Goal: Transaction & Acquisition: Purchase product/service

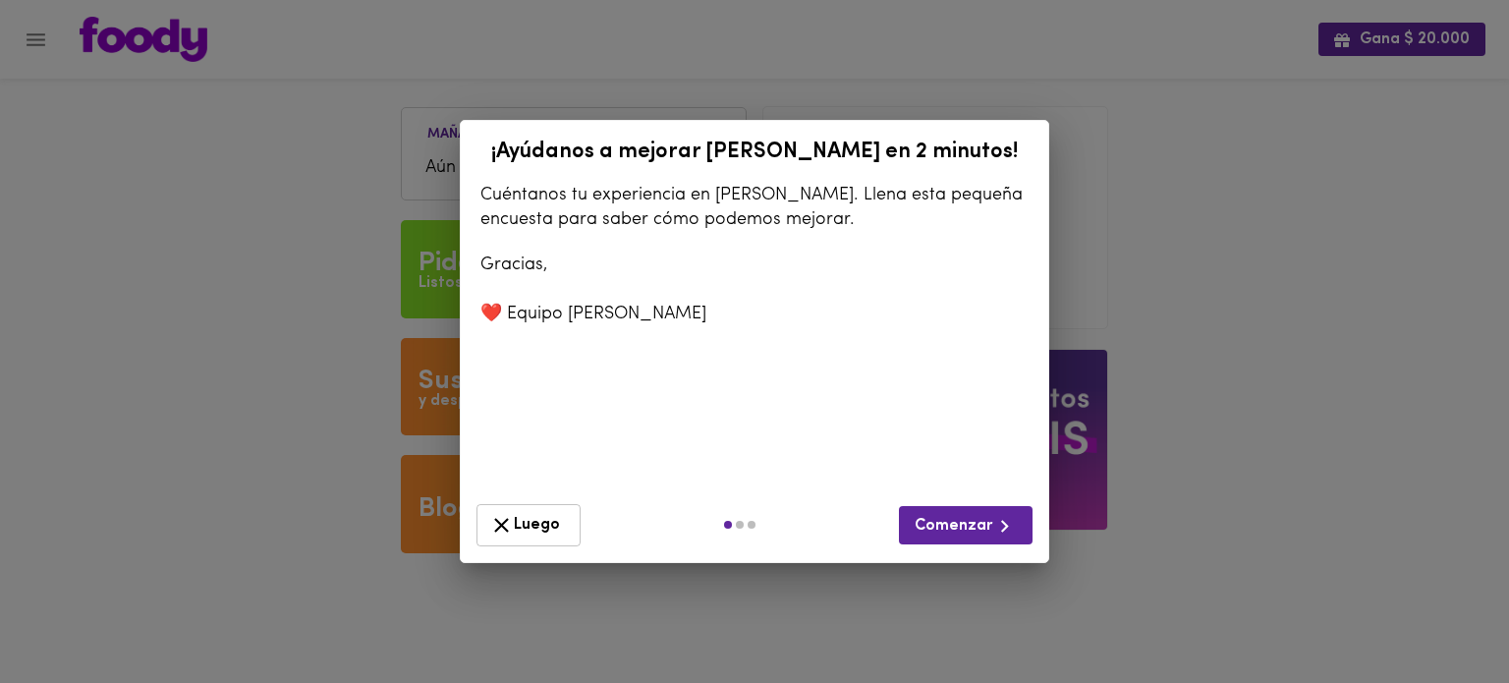
click at [543, 513] on span "Luego" at bounding box center [528, 525] width 79 height 25
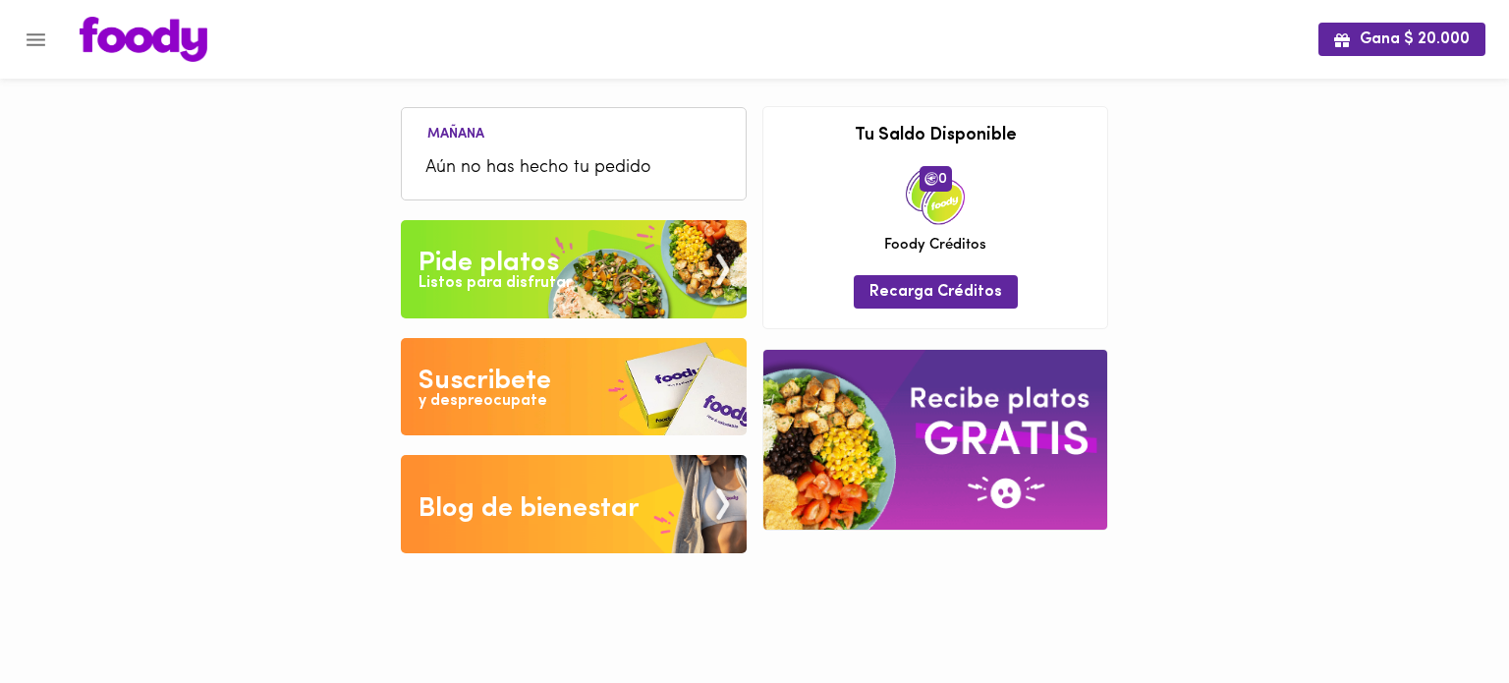
click at [43, 40] on icon "Menu" at bounding box center [36, 40] width 25 height 25
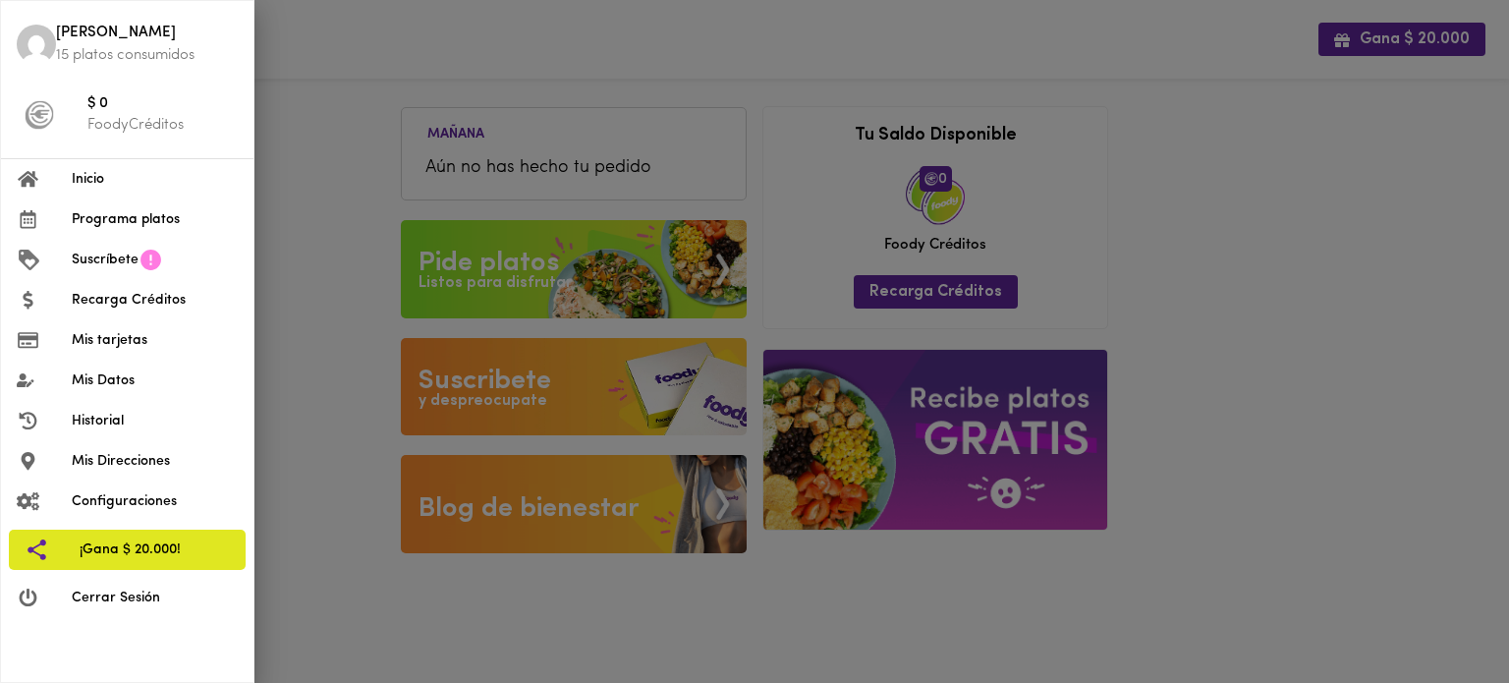
drag, startPoint x: 352, startPoint y: 136, endPoint x: 445, endPoint y: 204, distance: 115.9
click at [352, 135] on div at bounding box center [754, 341] width 1509 height 683
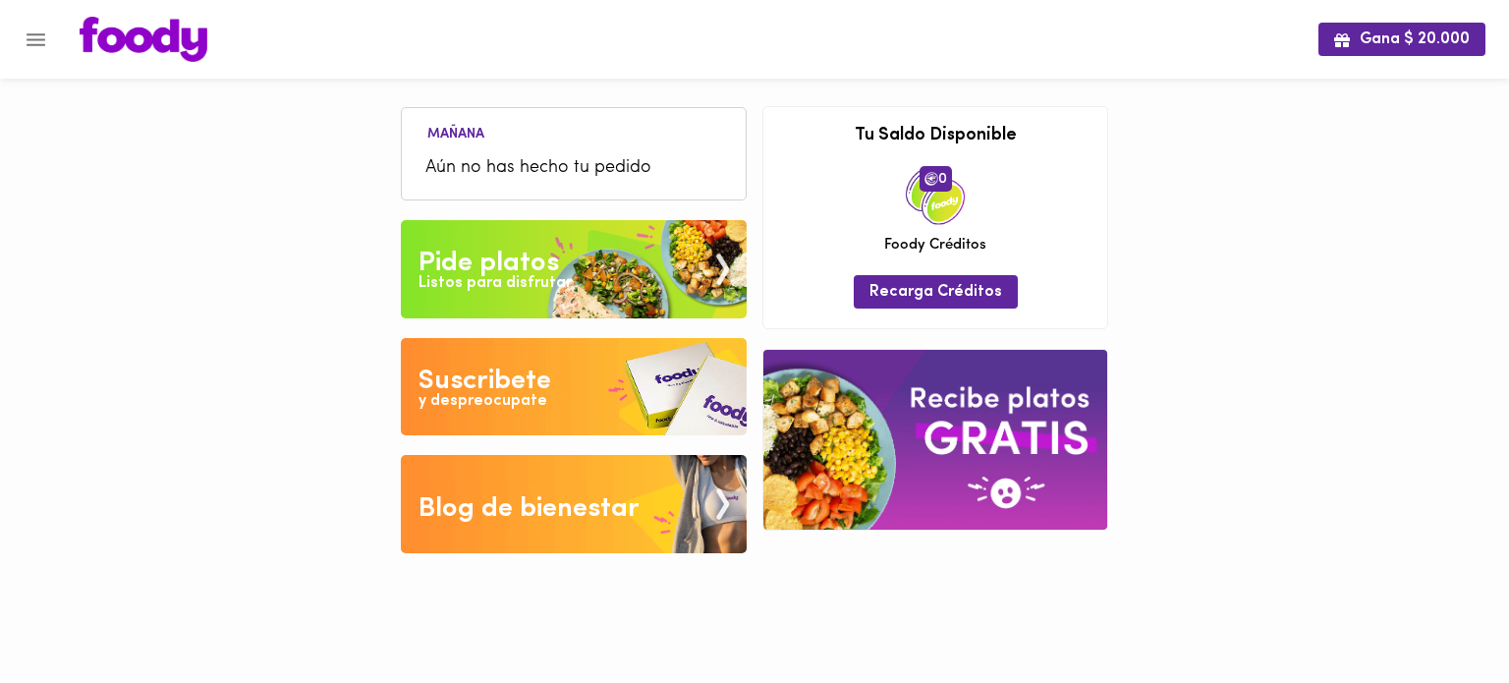
click at [548, 276] on div "Listos para disfrutar" at bounding box center [495, 283] width 153 height 23
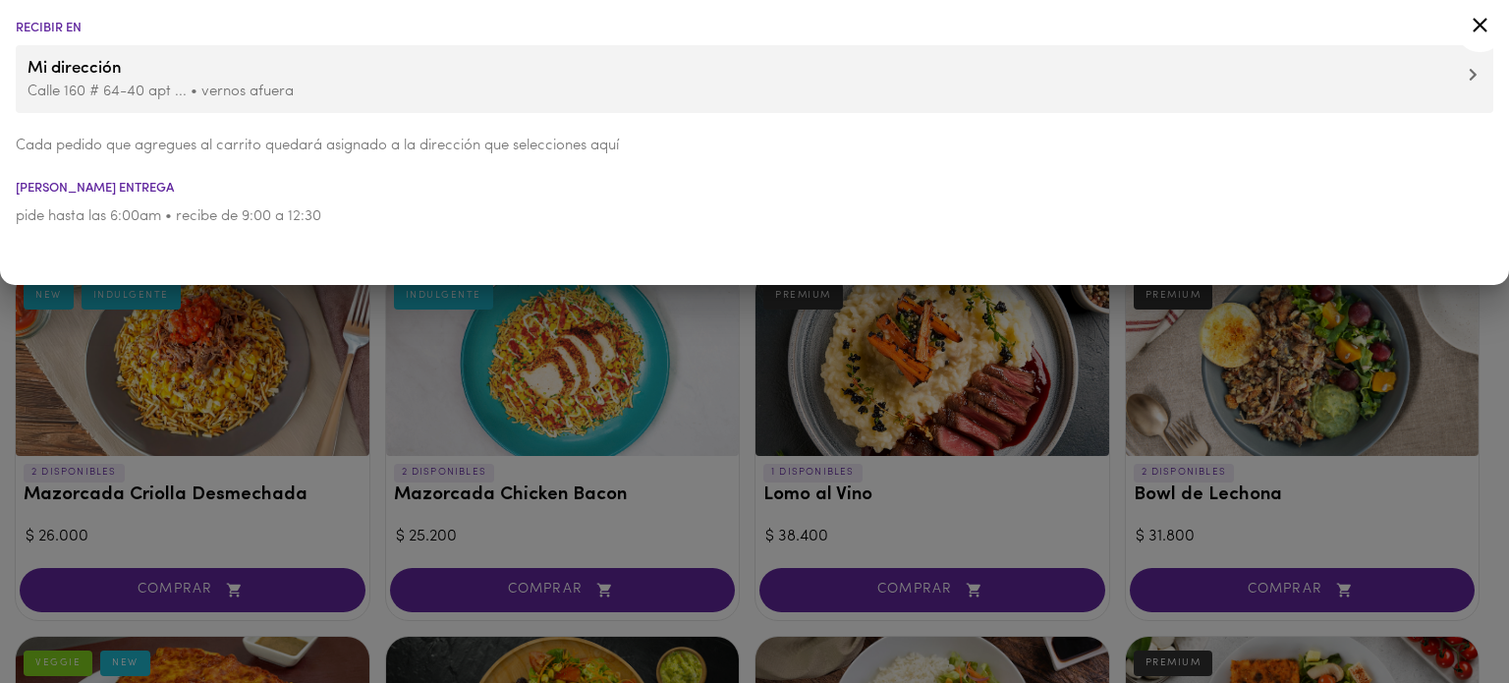
click at [540, 299] on div at bounding box center [754, 341] width 1509 height 683
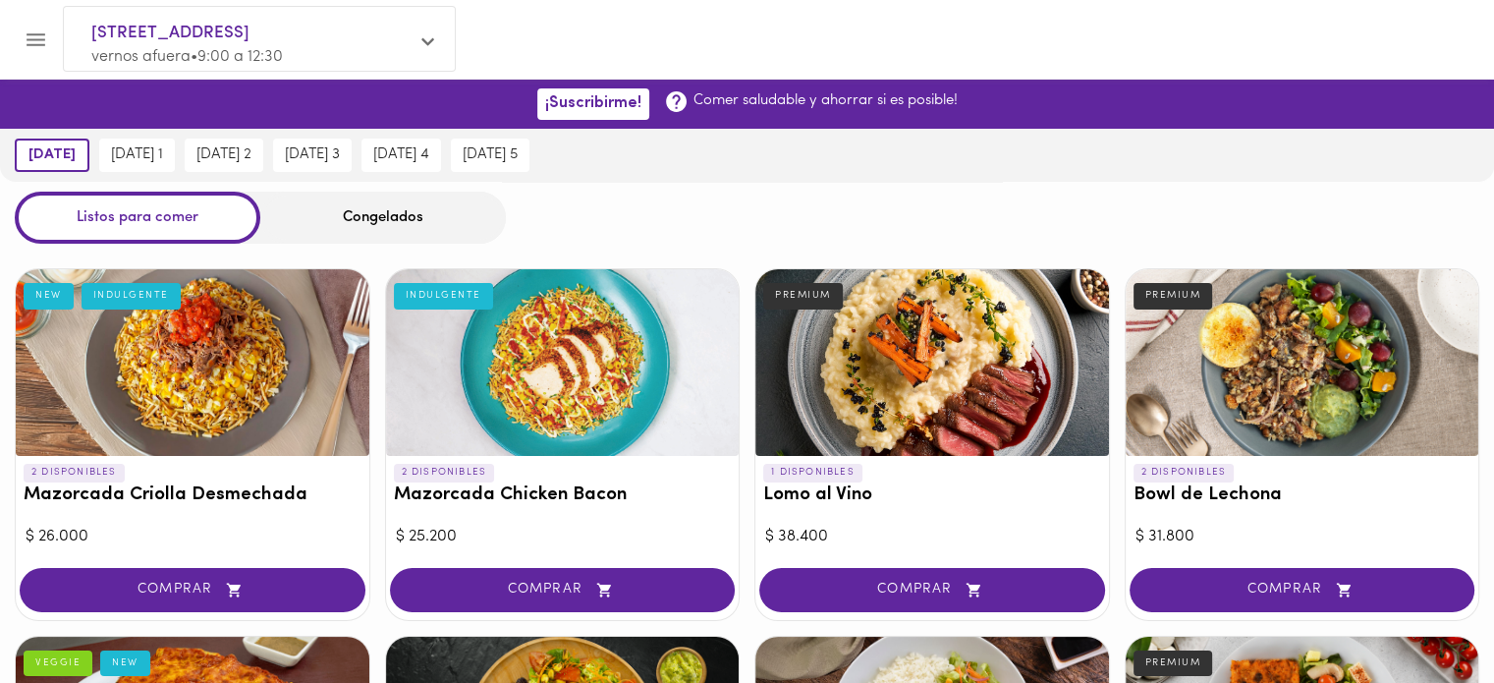
click at [329, 204] on div "Congelados" at bounding box center [383, 218] width 246 height 52
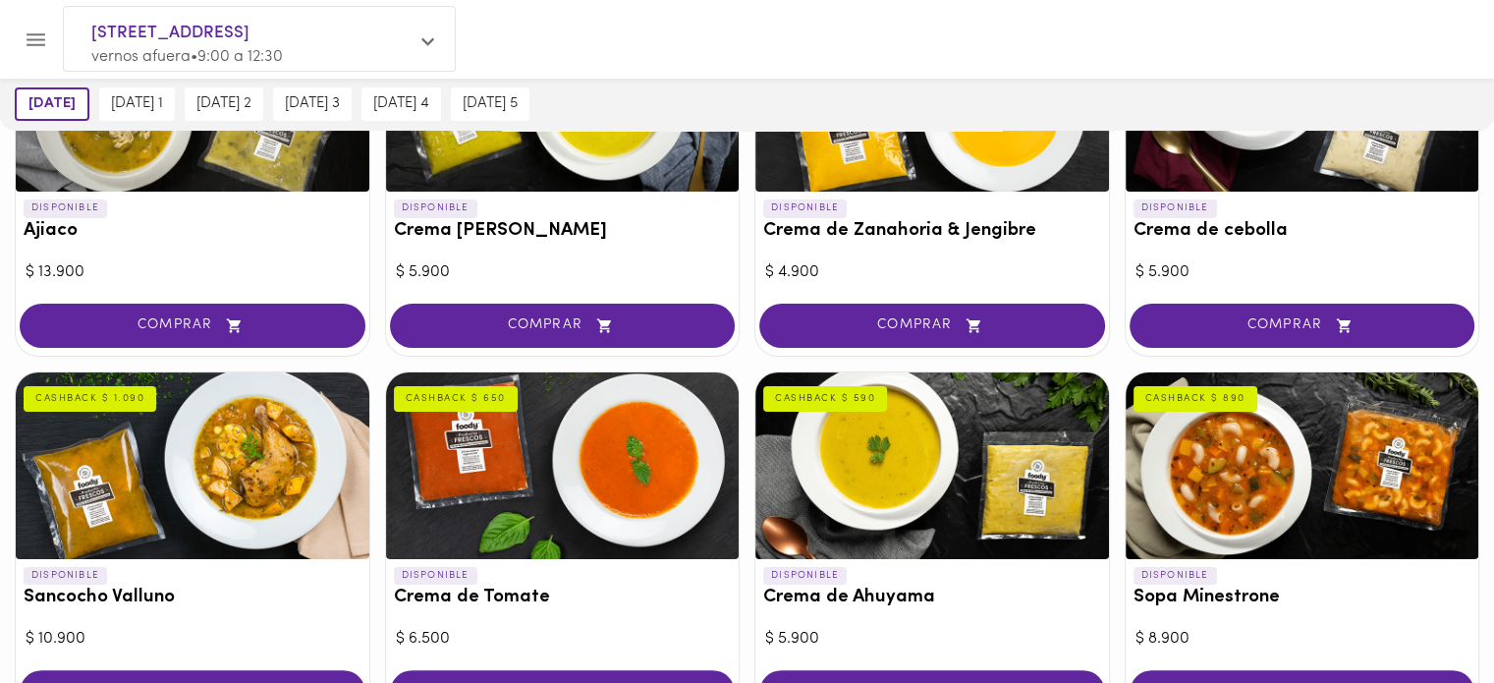
scroll to position [439, 0]
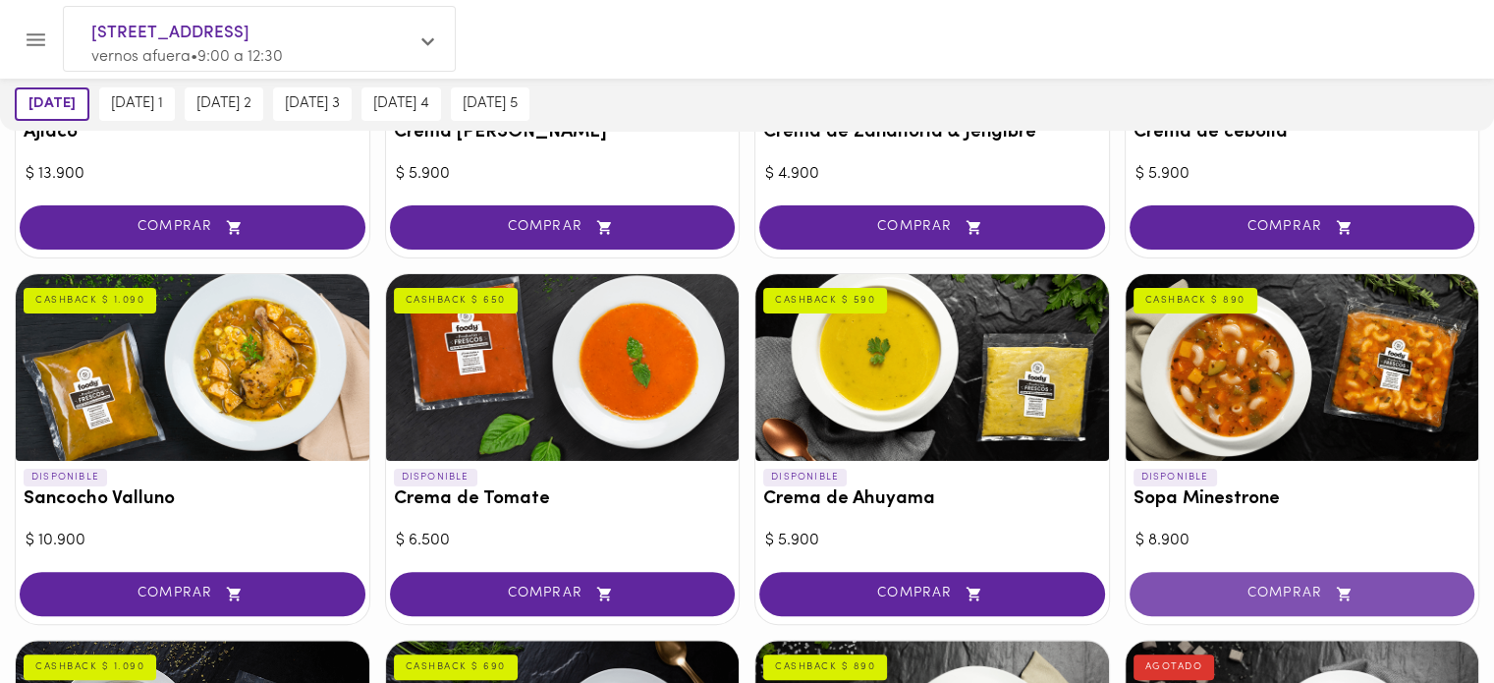
click at [1257, 575] on button "COMPRAR" at bounding box center [1303, 594] width 346 height 44
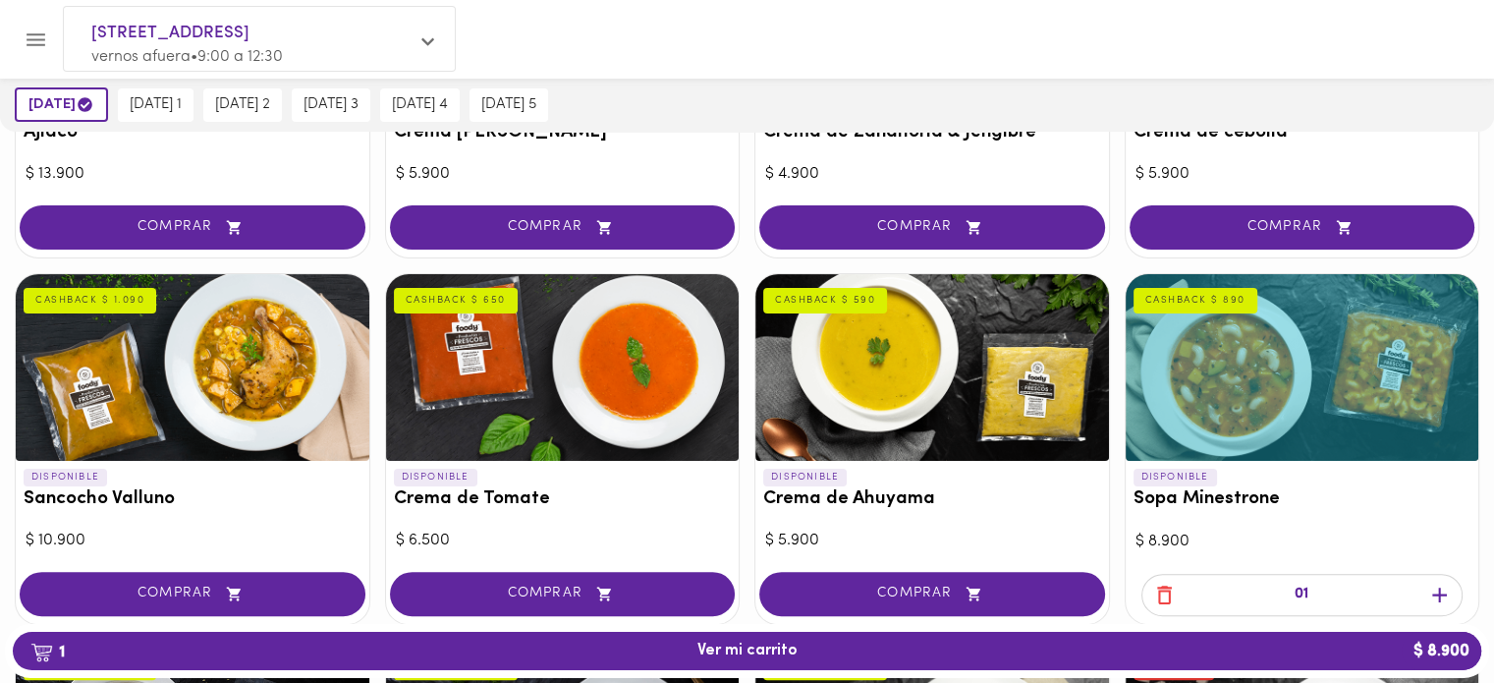
scroll to position [538, 0]
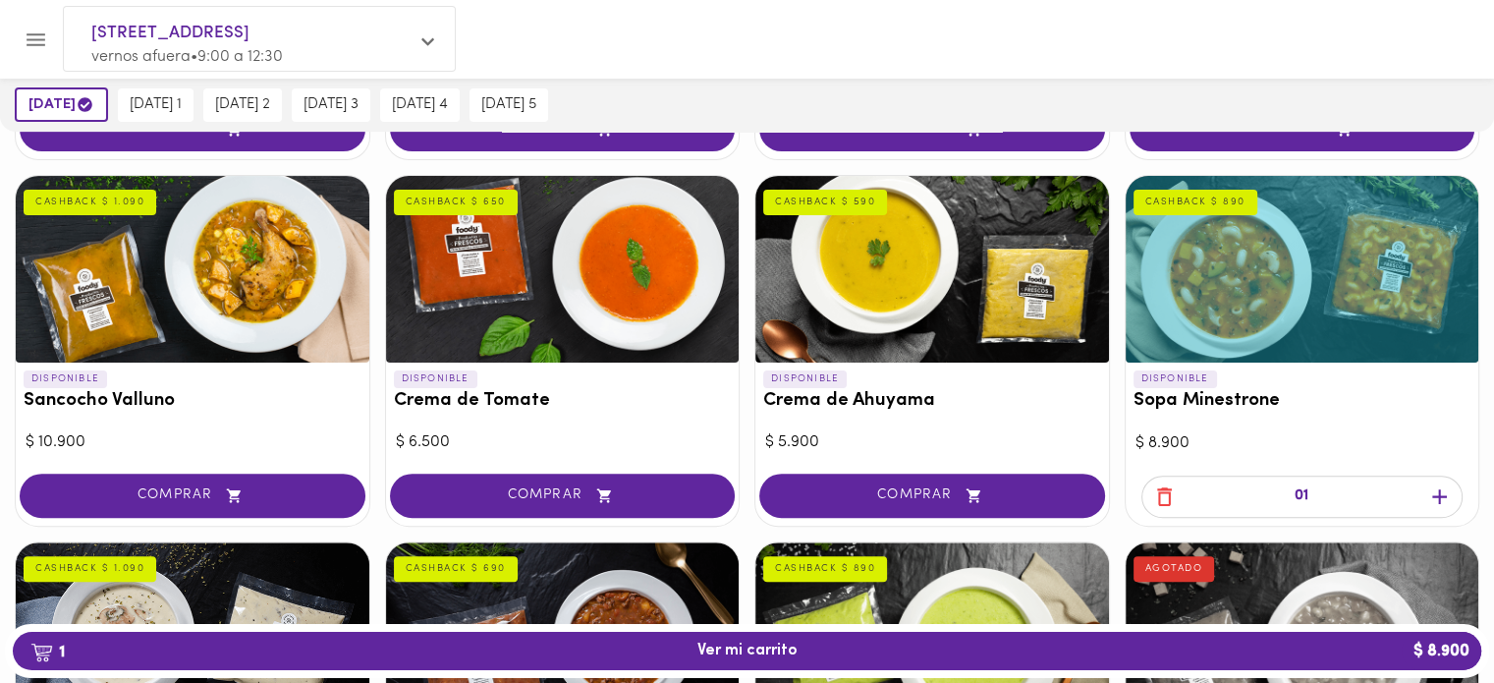
click at [1447, 498] on icon "button" at bounding box center [1439, 496] width 25 height 25
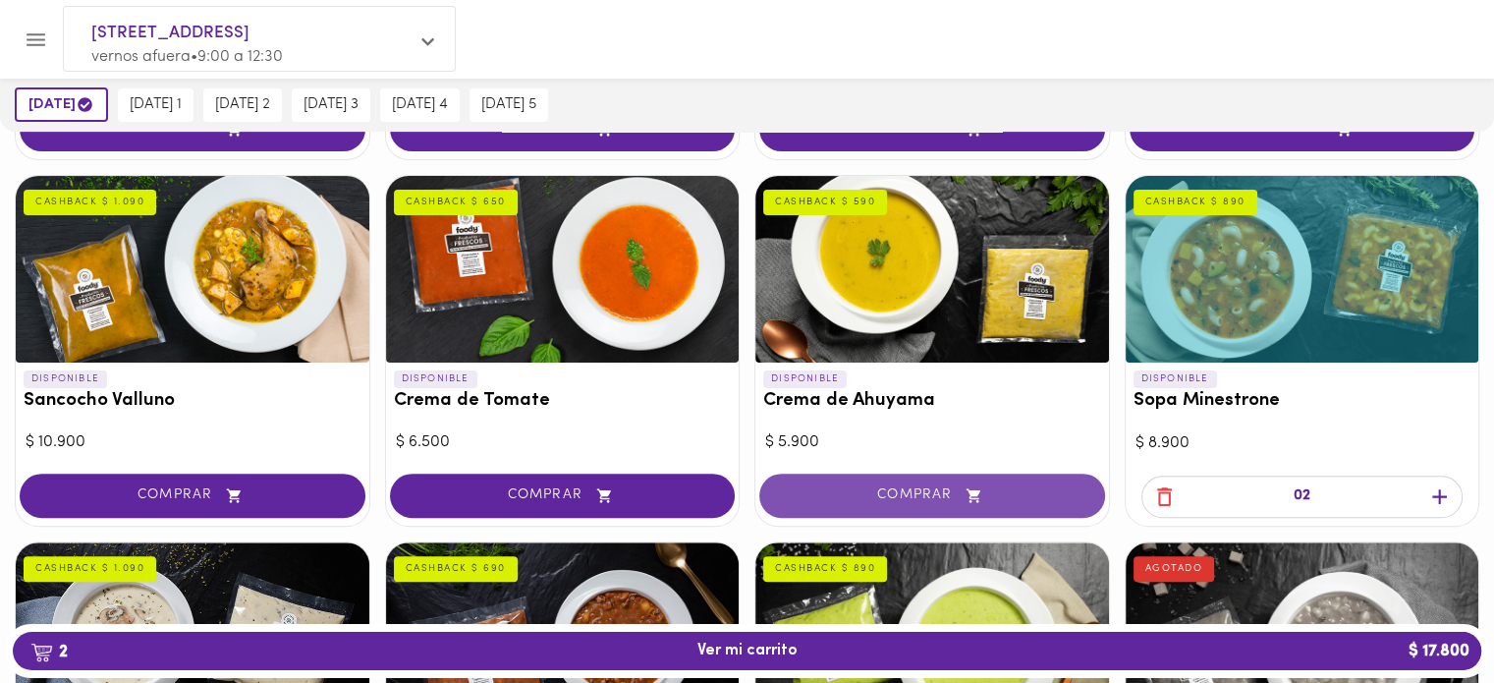
click at [990, 487] on span "COMPRAR" at bounding box center [932, 495] width 297 height 17
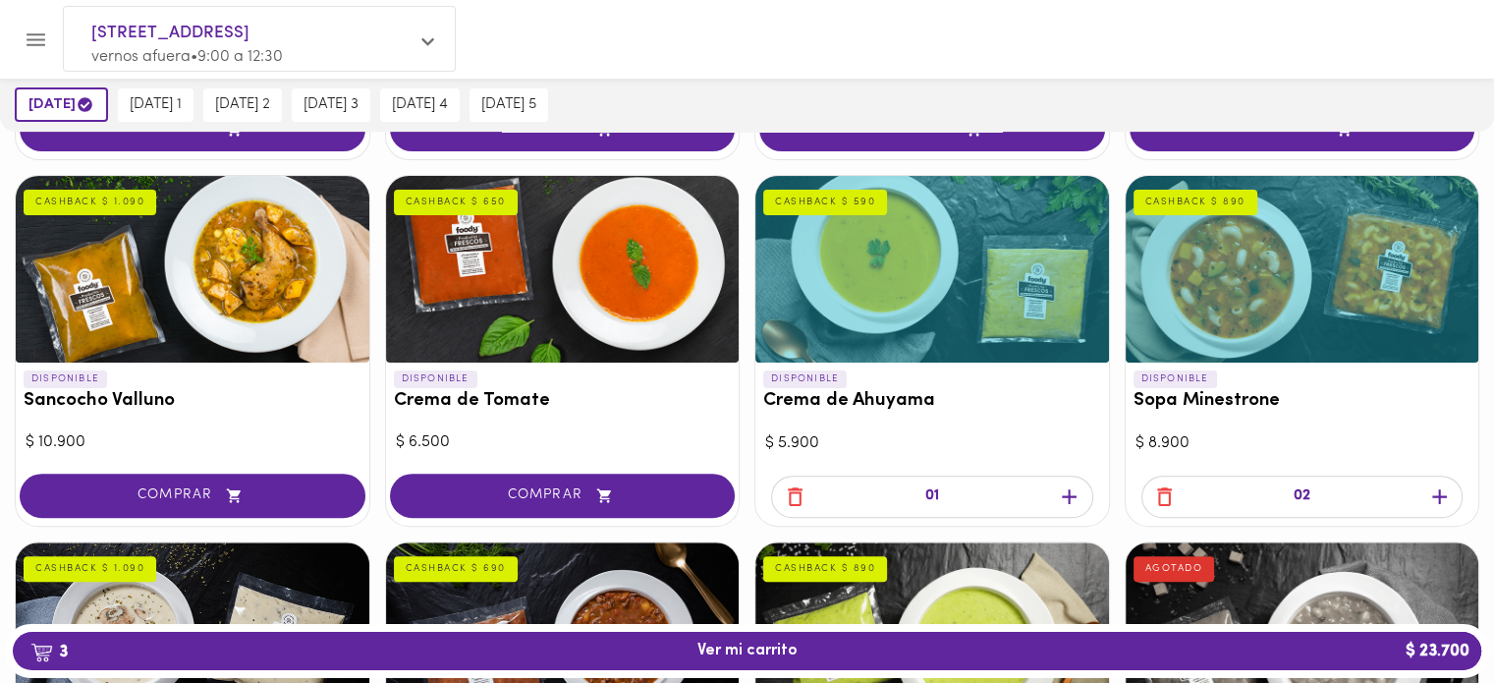
click at [1084, 494] on span "button" at bounding box center [1069, 496] width 29 height 25
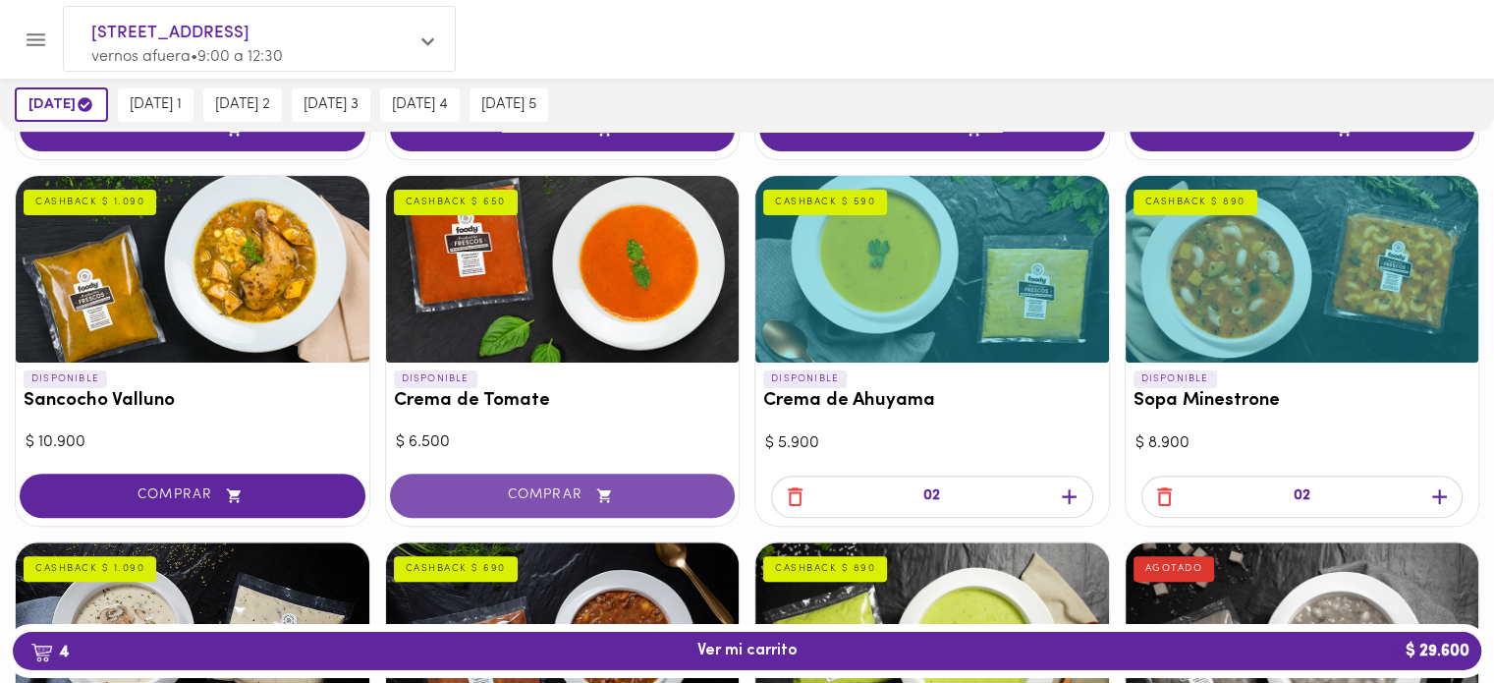
click at [681, 493] on span "COMPRAR" at bounding box center [563, 495] width 297 height 17
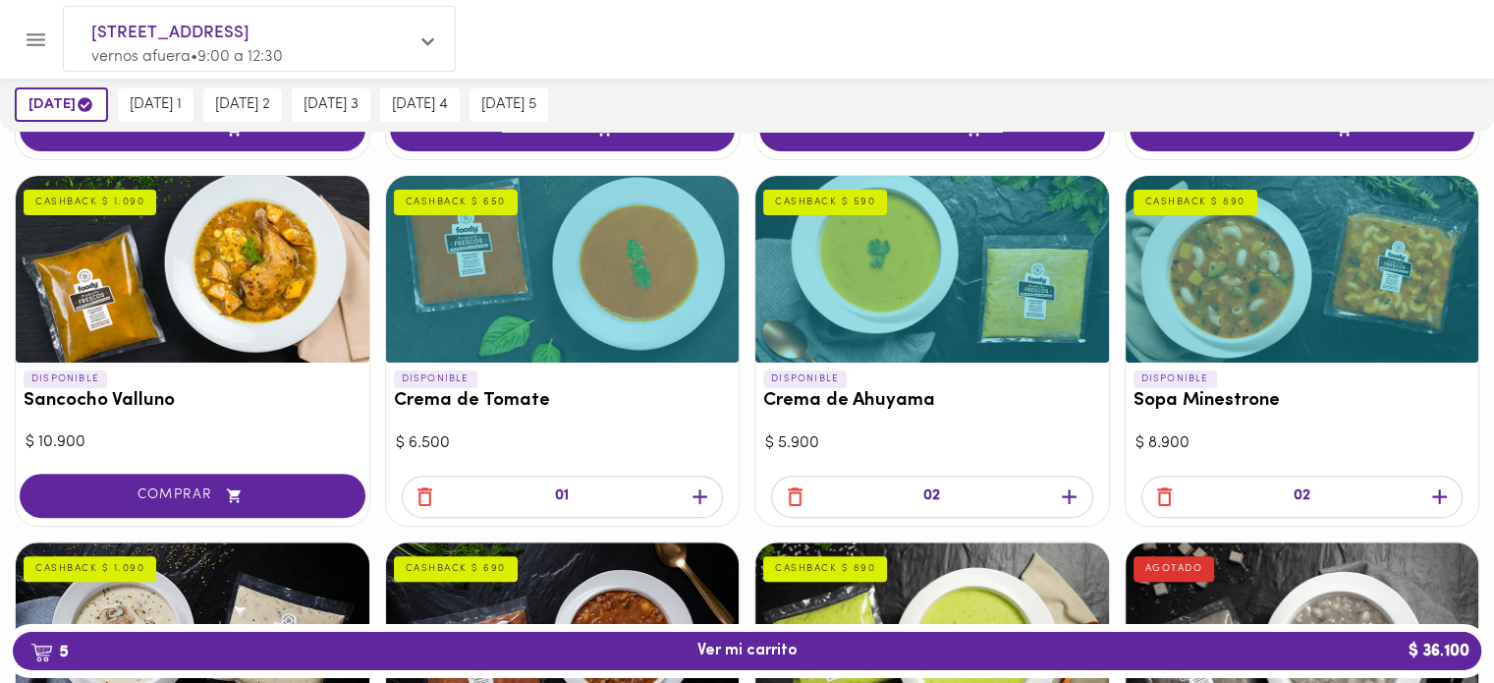
click at [696, 497] on icon "button" at bounding box center [700, 496] width 25 height 25
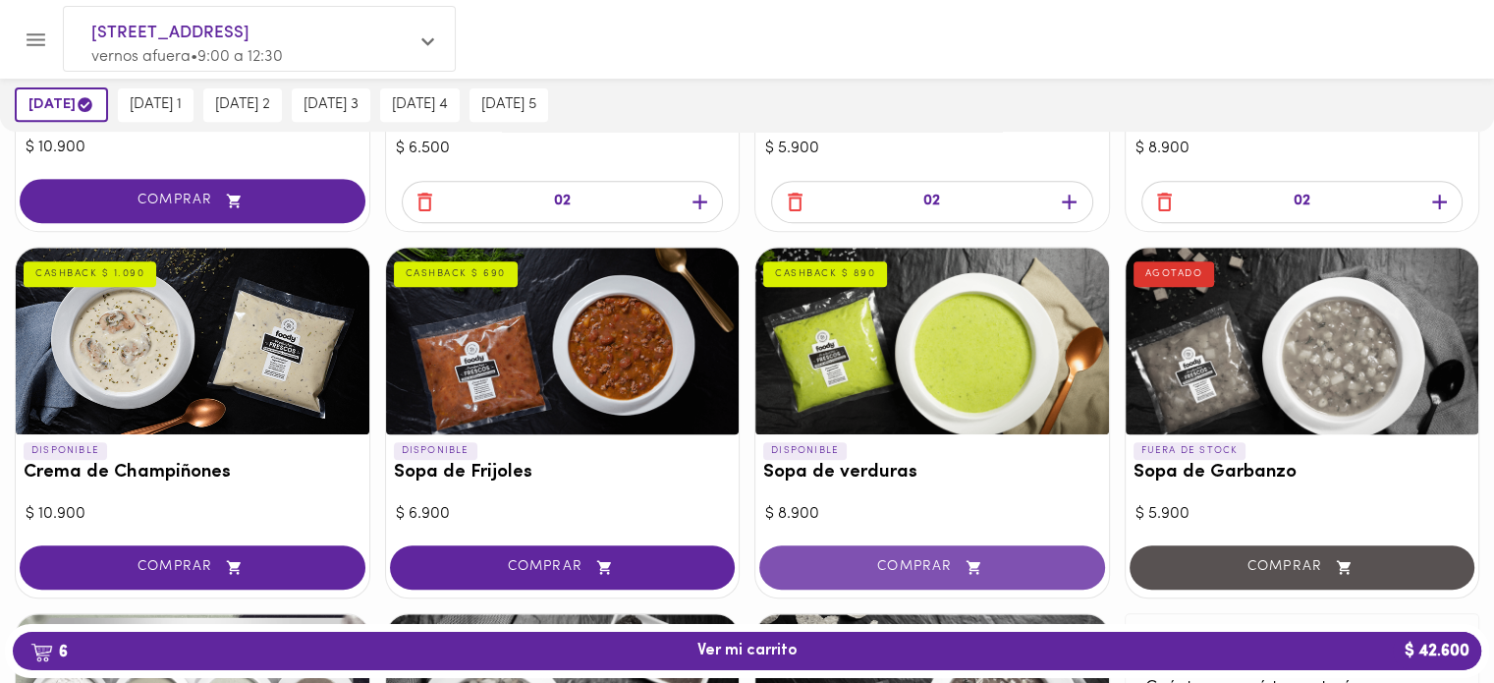
click at [919, 563] on span "COMPRAR" at bounding box center [932, 567] width 297 height 17
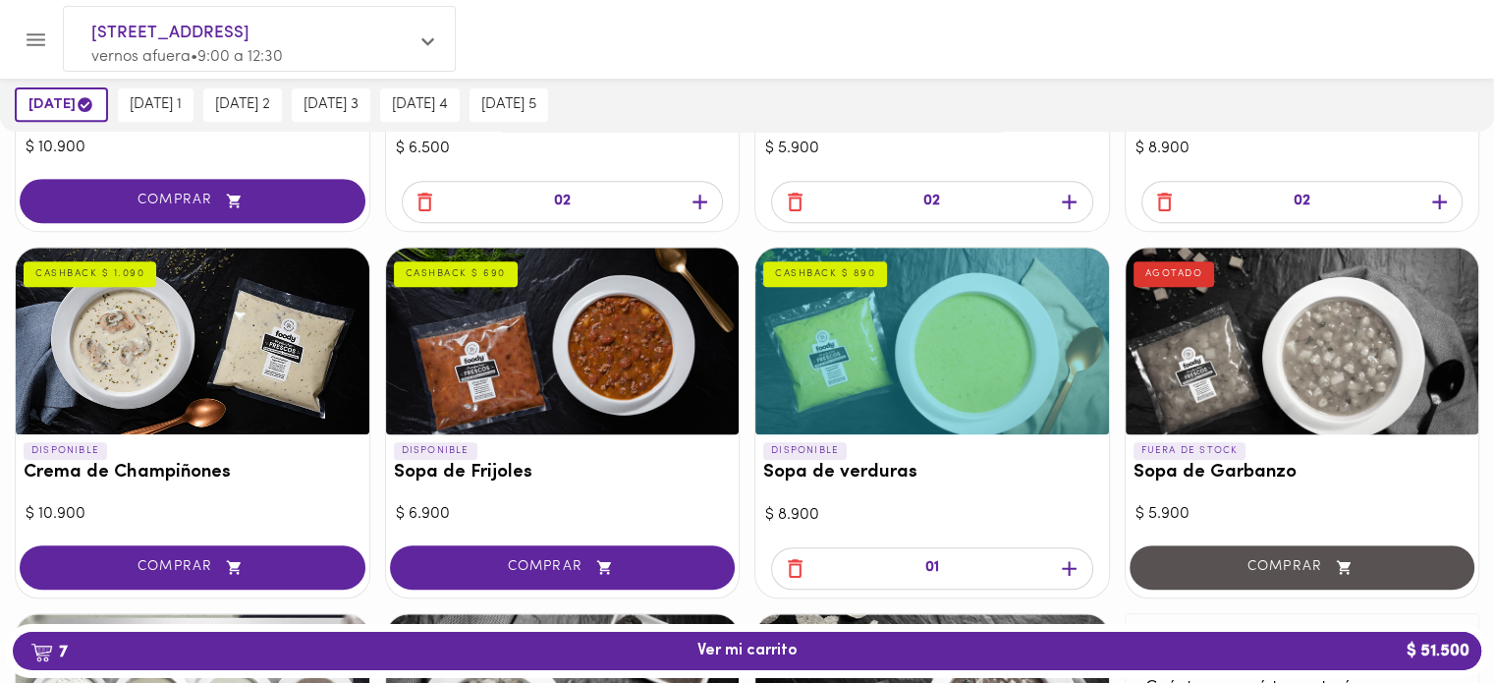
click at [1063, 561] on icon "button" at bounding box center [1069, 568] width 25 height 25
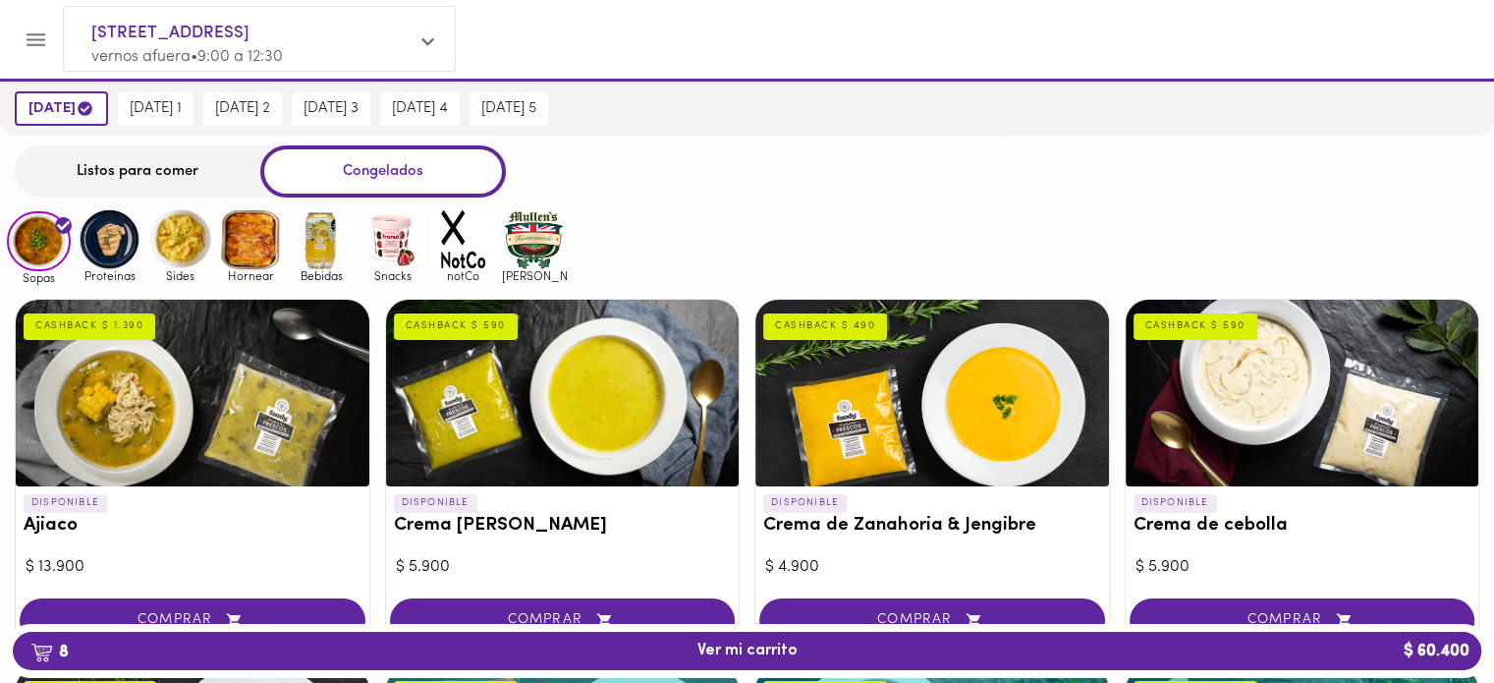
scroll to position [244, 0]
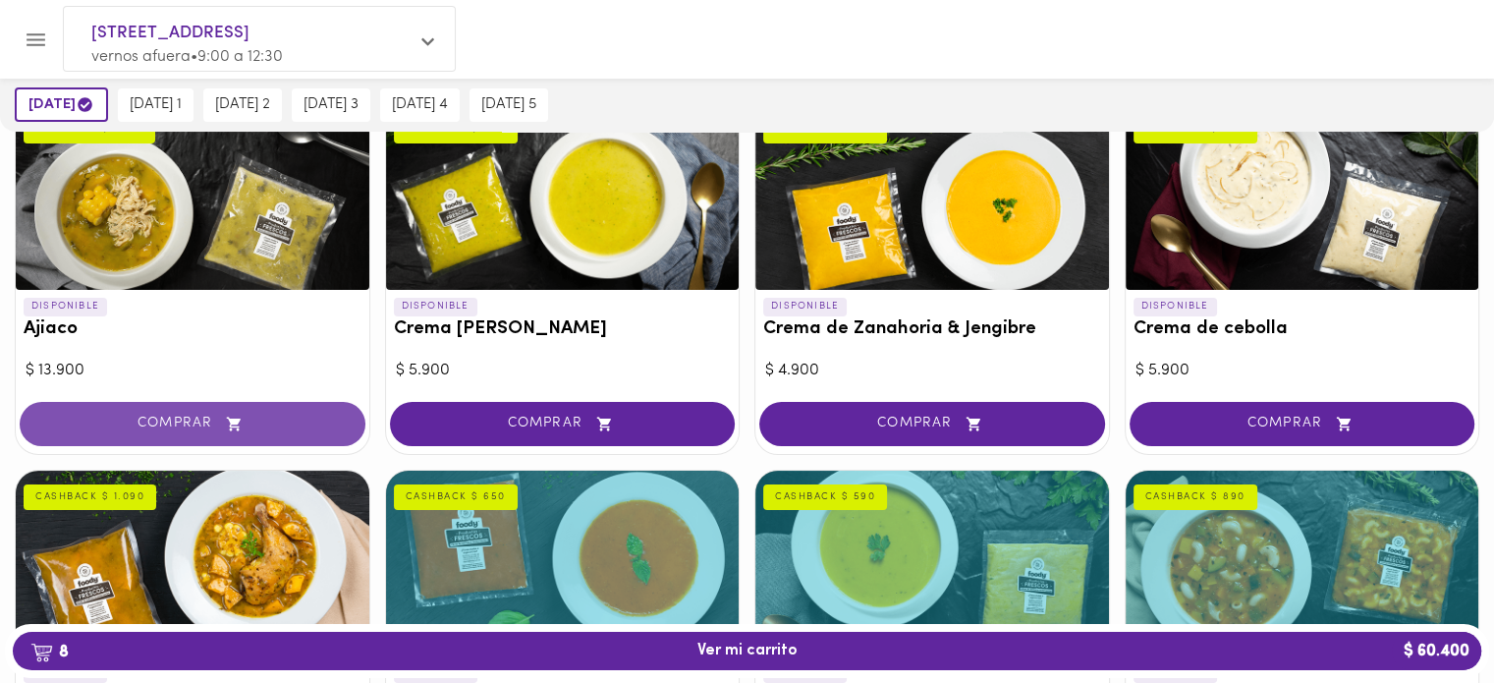
click at [265, 417] on span "COMPRAR" at bounding box center [192, 424] width 297 height 17
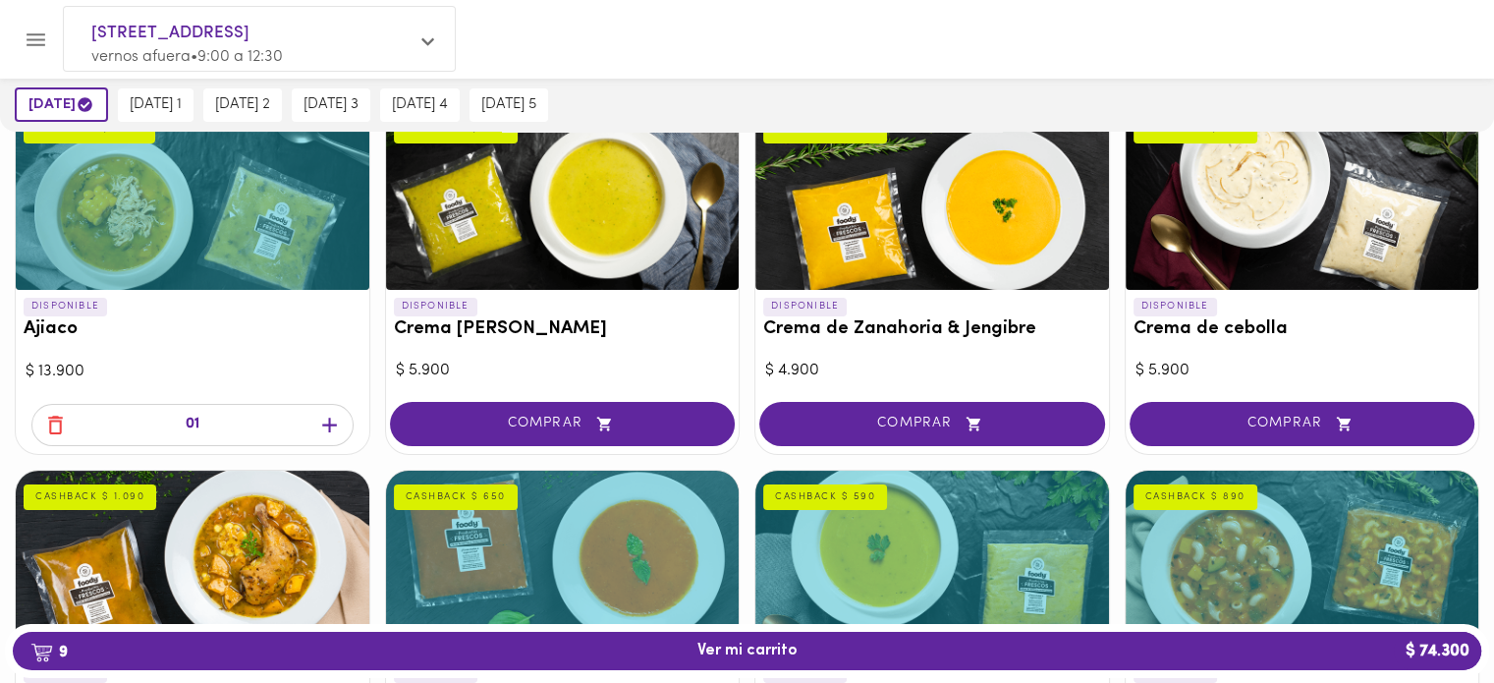
click at [335, 422] on icon "button" at bounding box center [329, 425] width 15 height 15
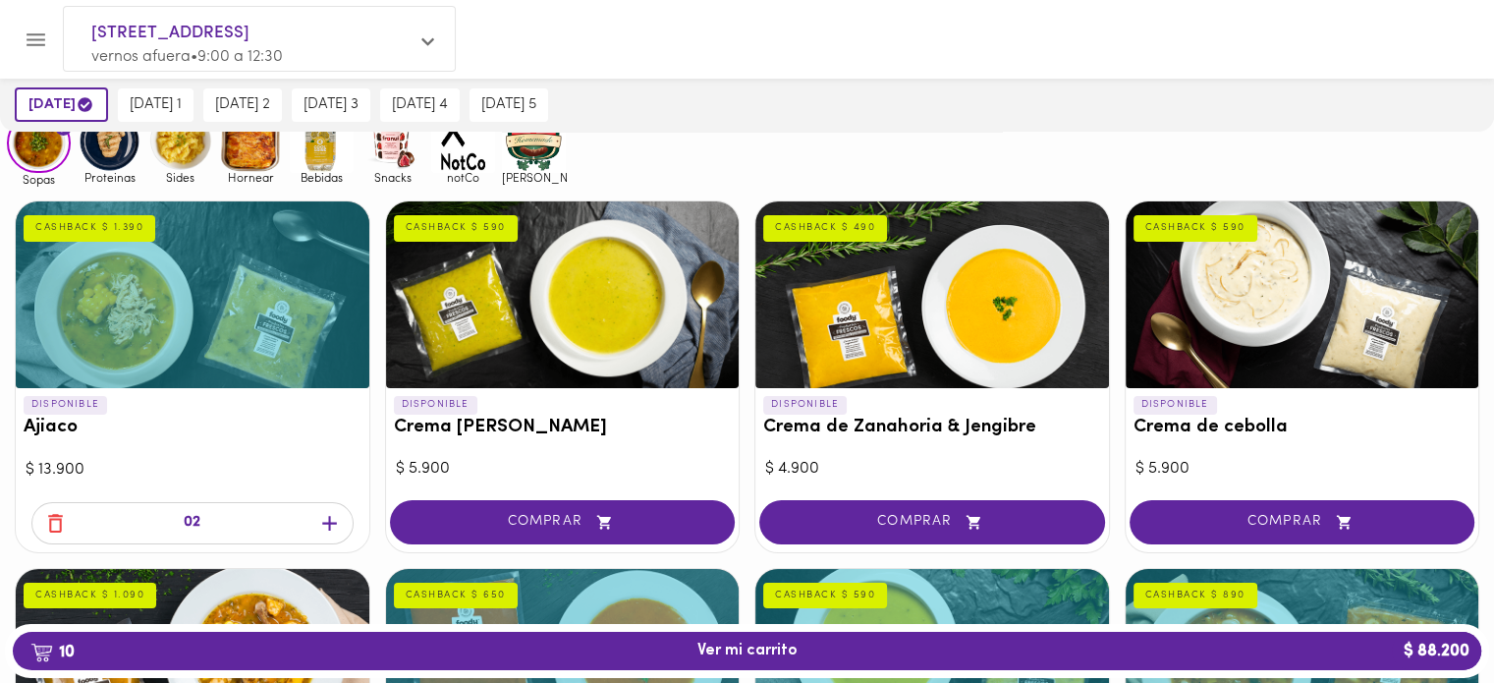
scroll to position [0, 0]
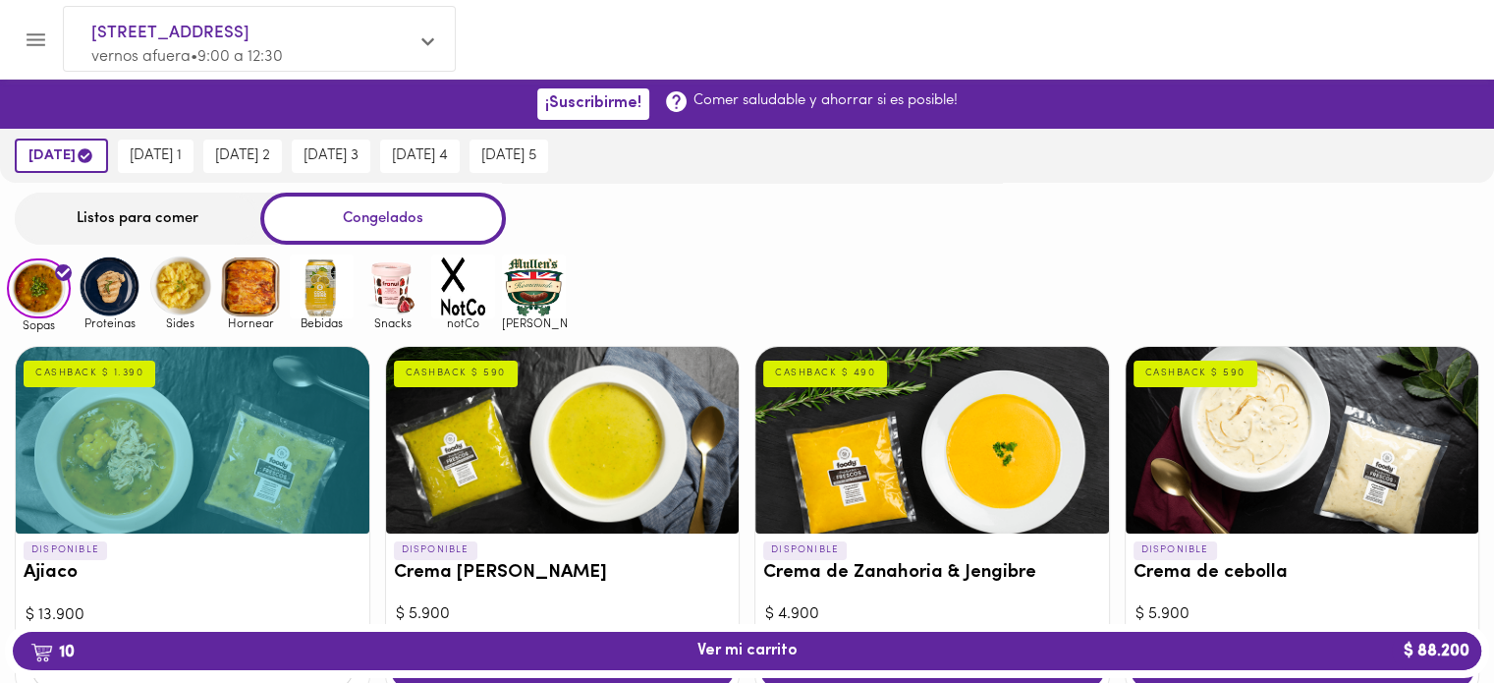
click at [190, 298] on img at bounding box center [180, 286] width 64 height 64
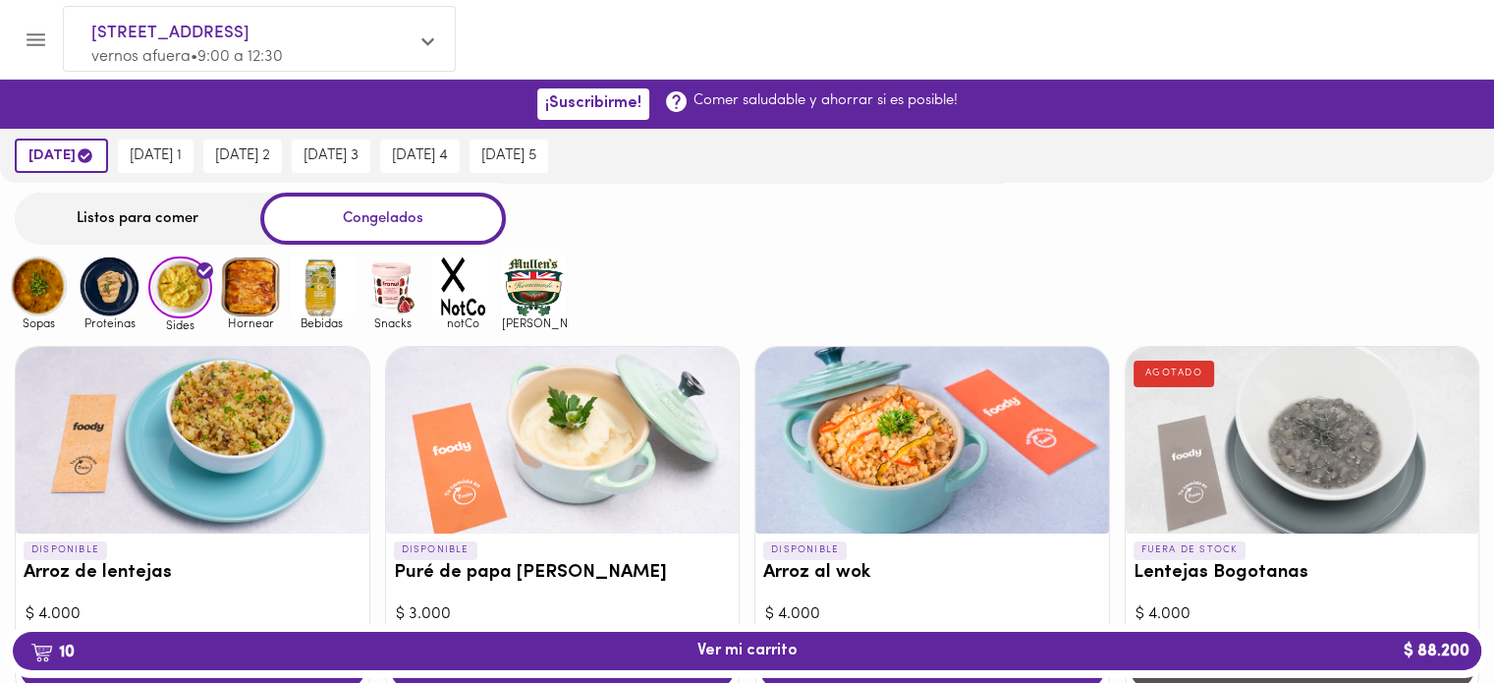
scroll to position [196, 0]
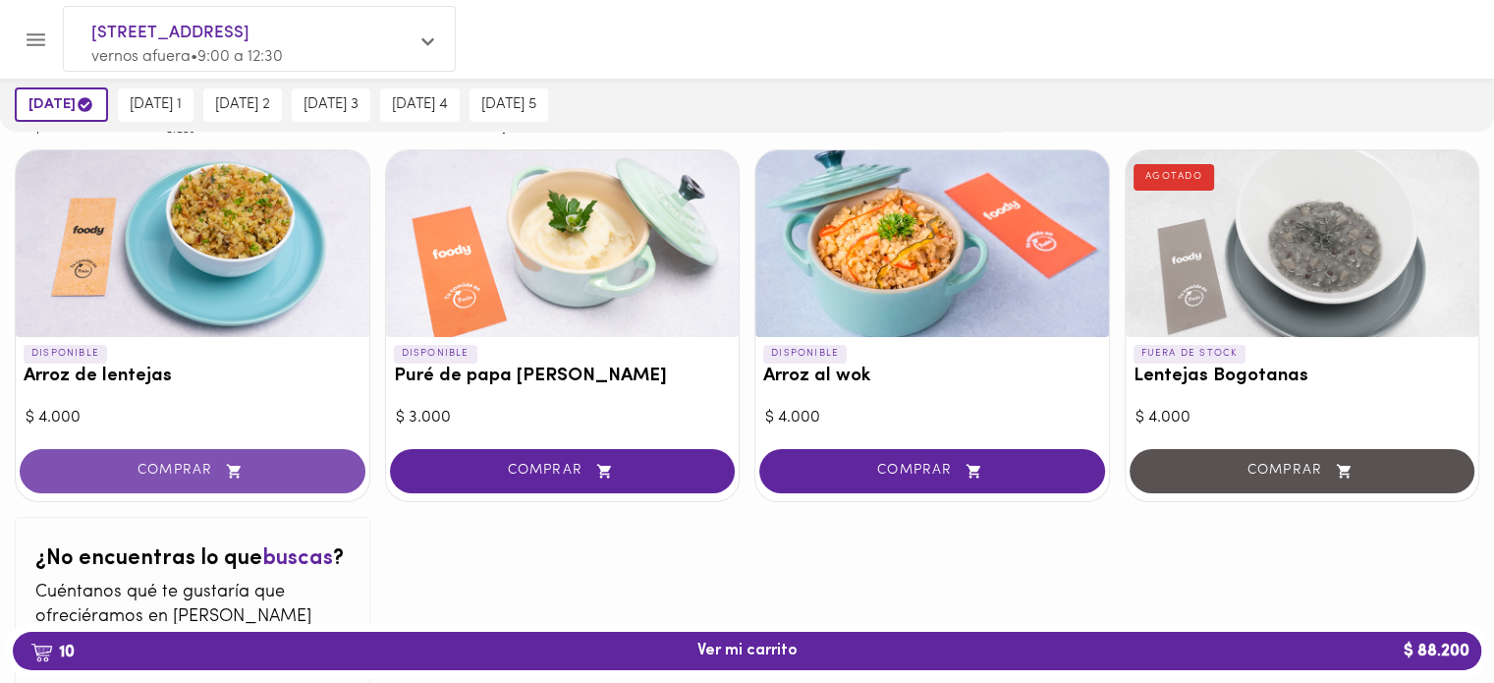
click at [275, 457] on button "COMPRAR" at bounding box center [193, 471] width 346 height 44
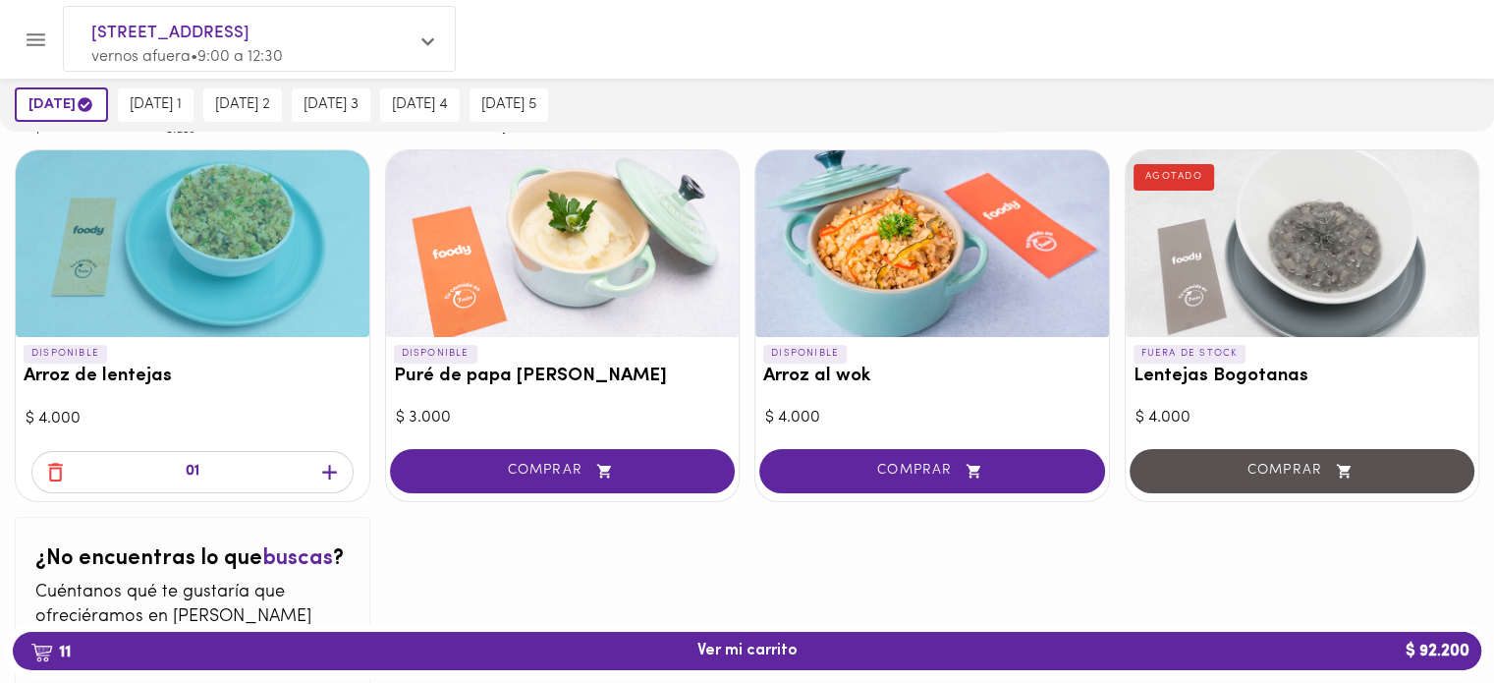
click at [334, 467] on icon "button" at bounding box center [329, 472] width 25 height 25
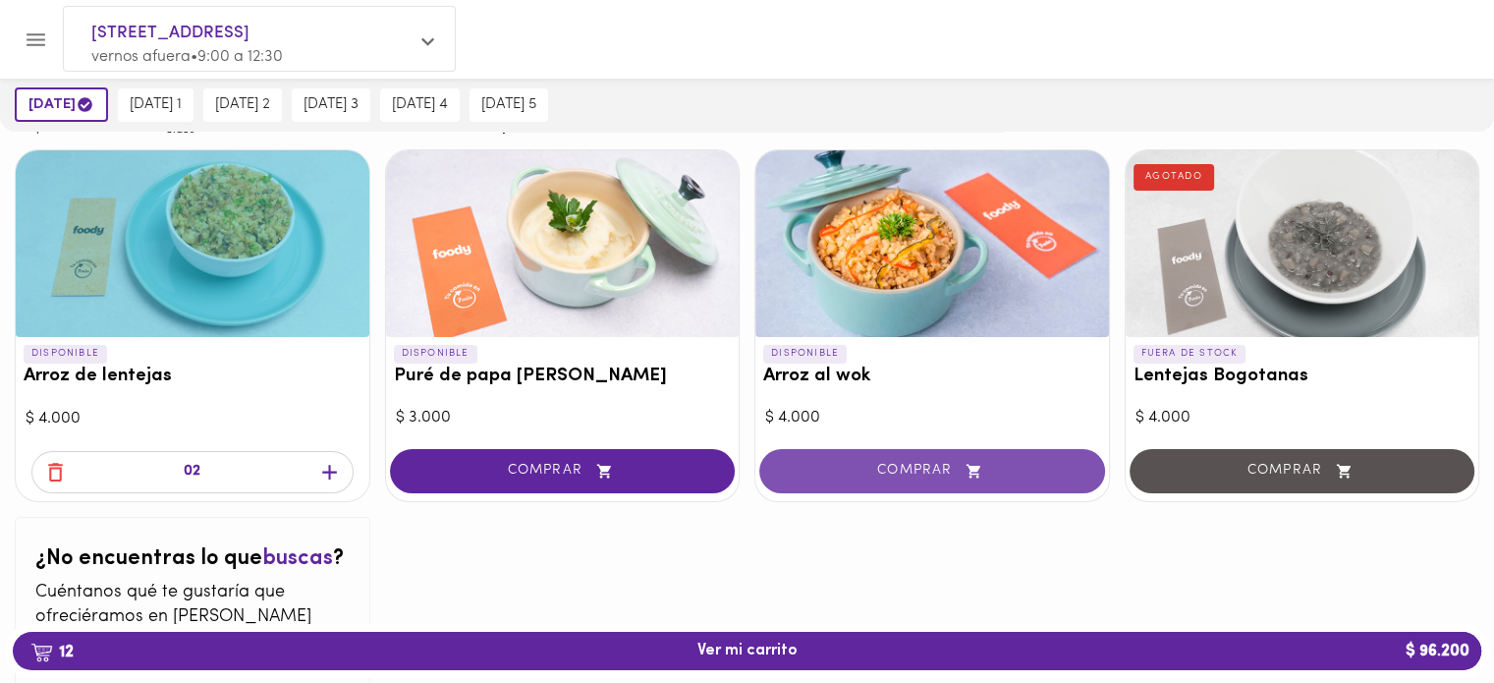
click at [847, 451] on button "COMPRAR" at bounding box center [932, 471] width 346 height 44
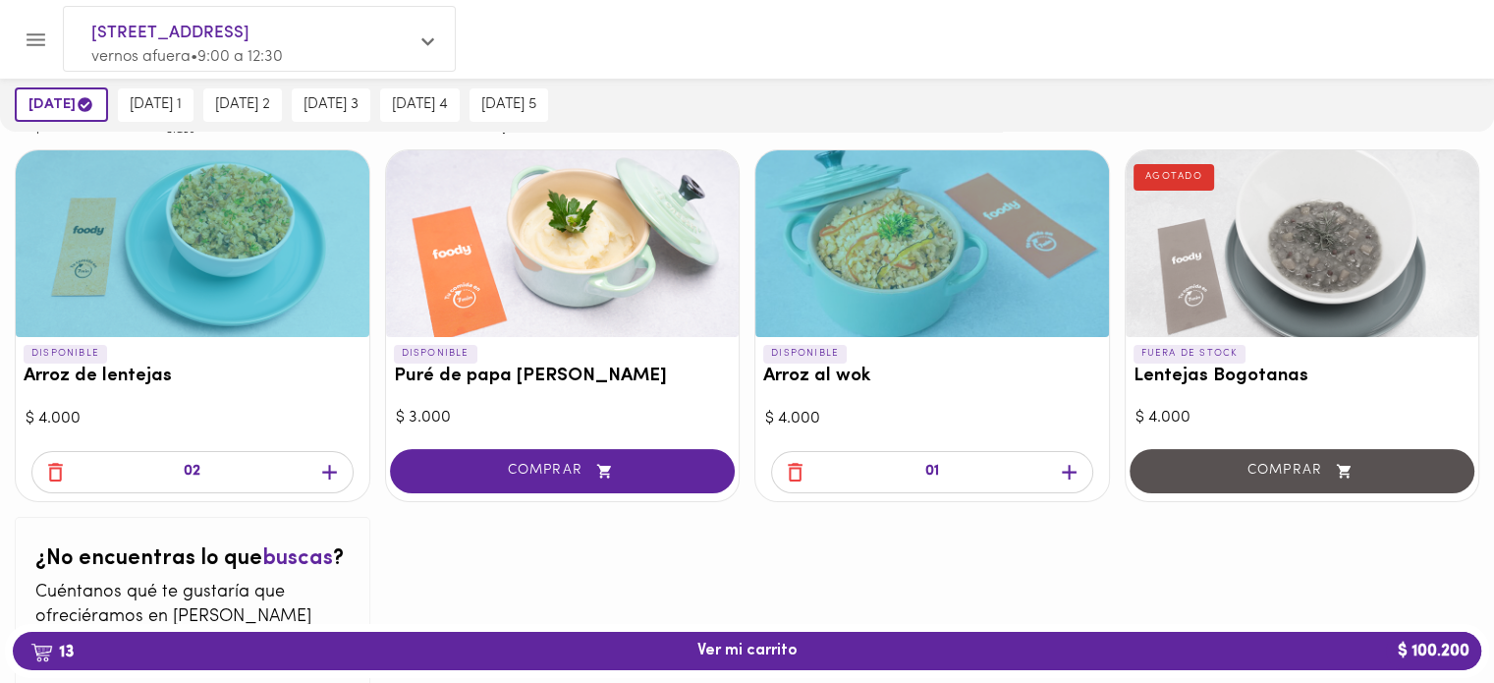
click at [1061, 460] on icon "button" at bounding box center [1069, 472] width 25 height 25
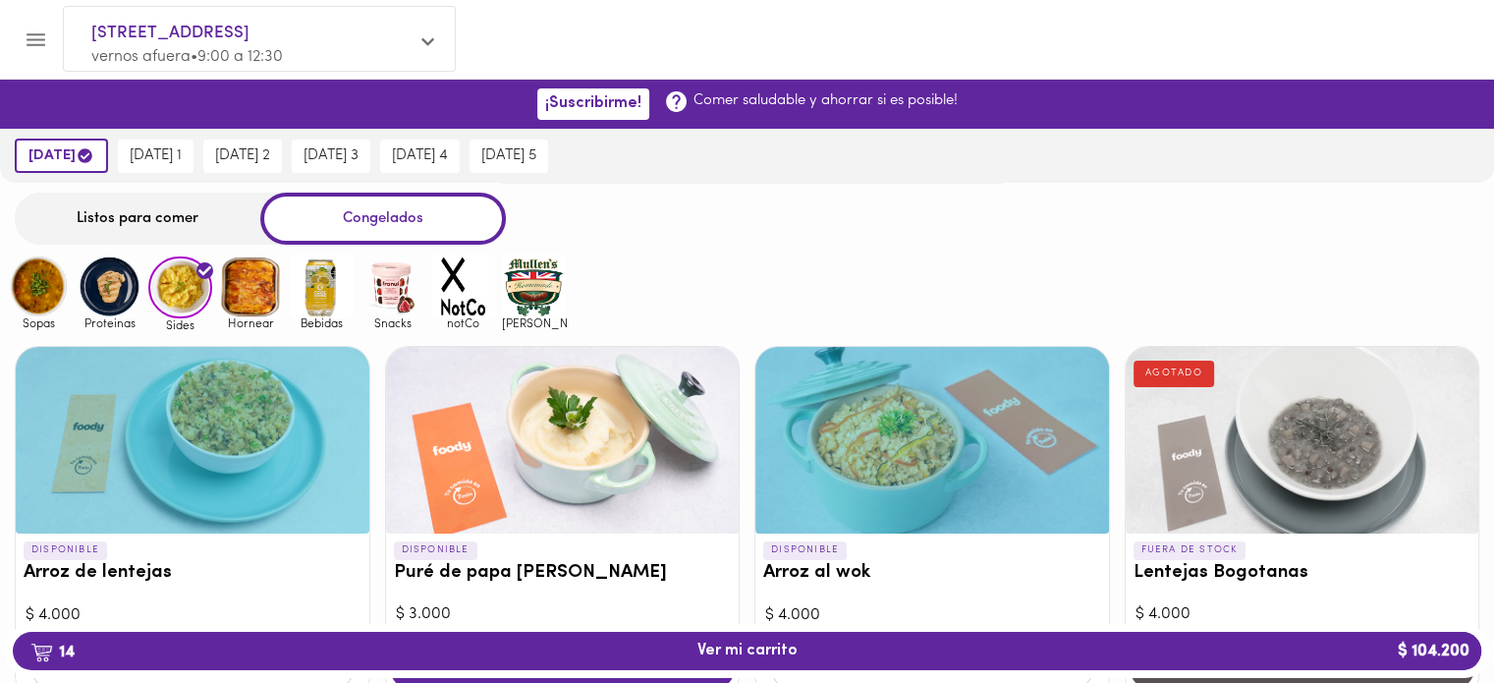
click at [110, 281] on img at bounding box center [110, 286] width 64 height 64
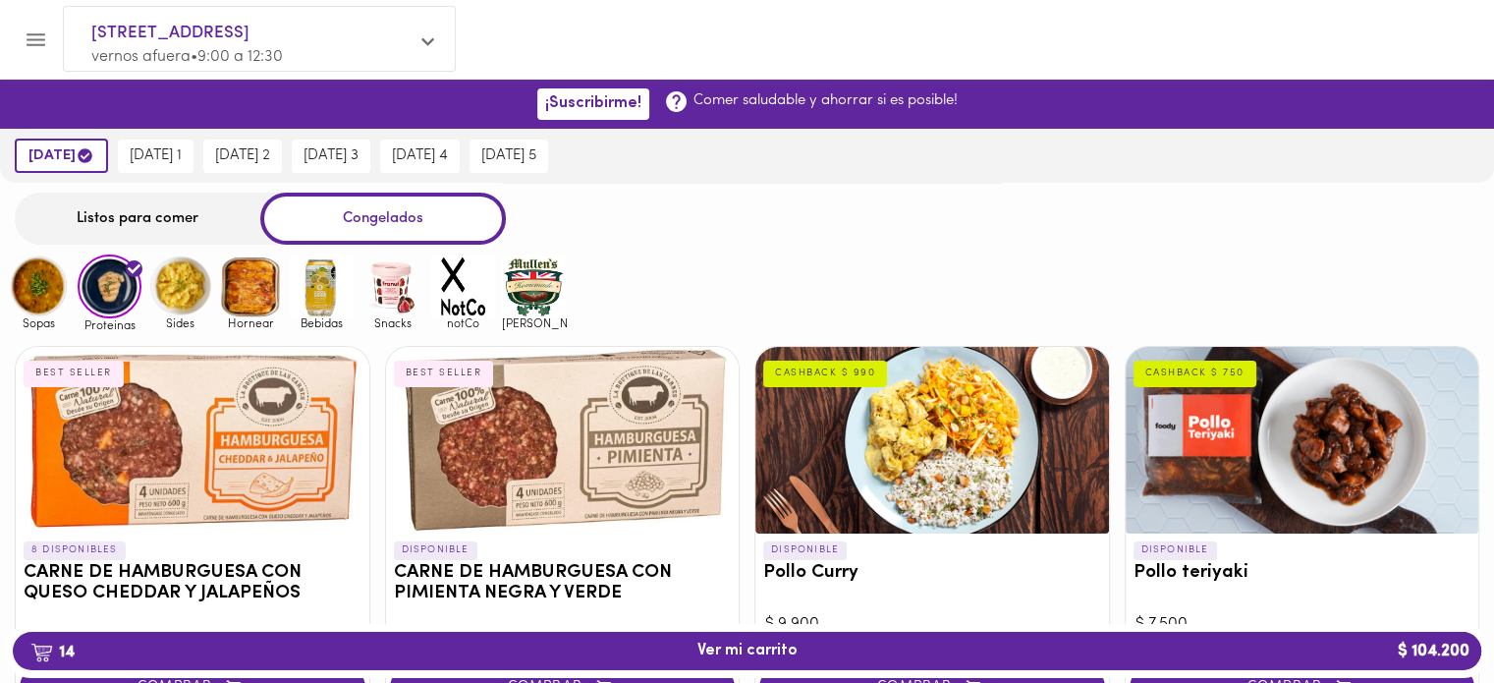
click at [545, 292] on img at bounding box center [534, 286] width 64 height 64
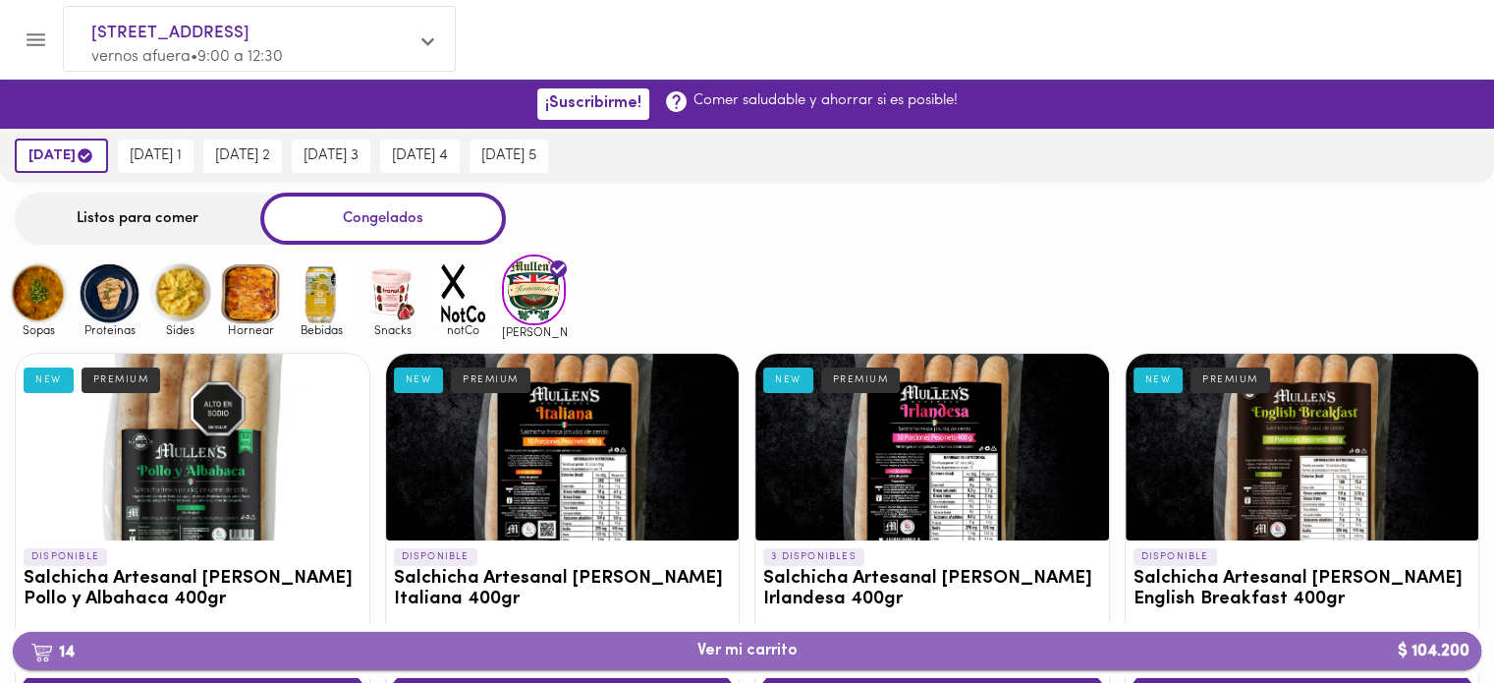
click at [830, 644] on span "14 Ver mi carrito $ 104.200" at bounding box center [746, 651] width 1437 height 19
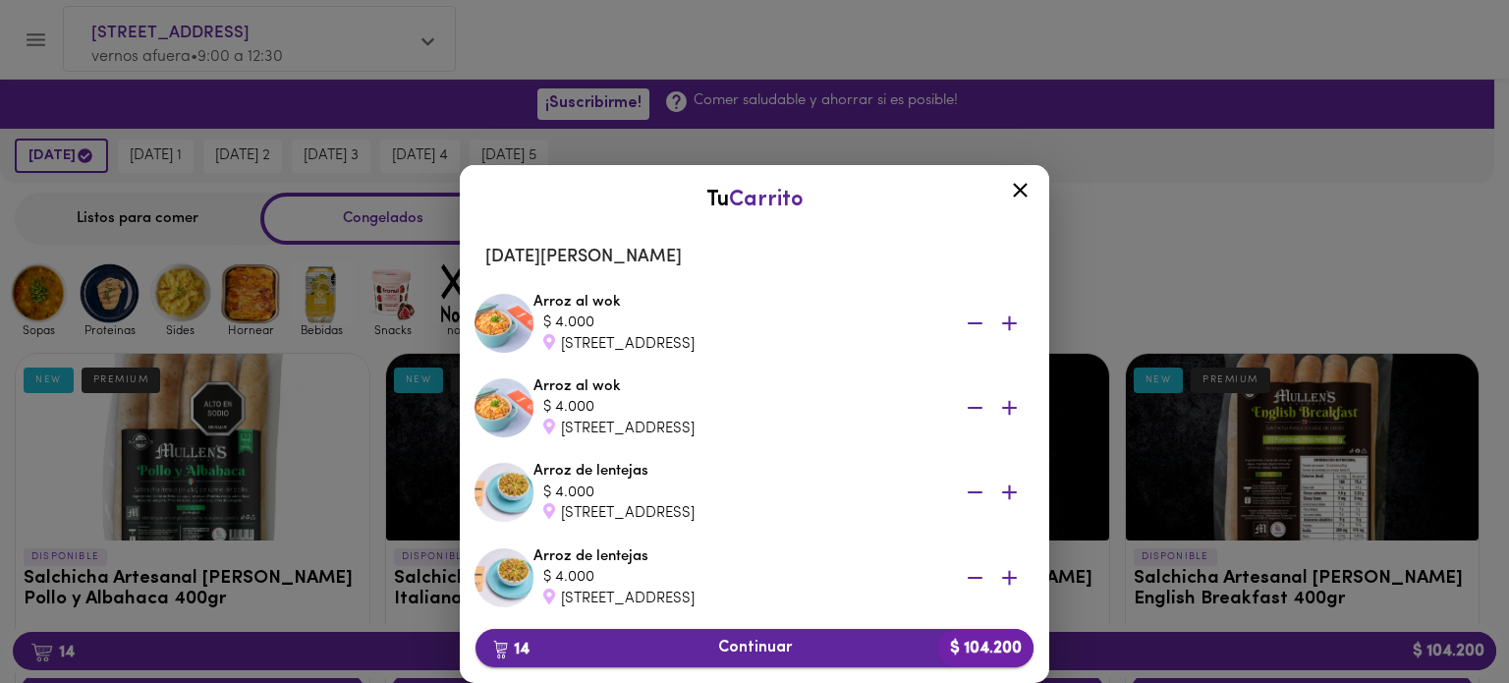
click at [802, 653] on span "14 Continuar $ 104.200" at bounding box center [754, 648] width 527 height 19
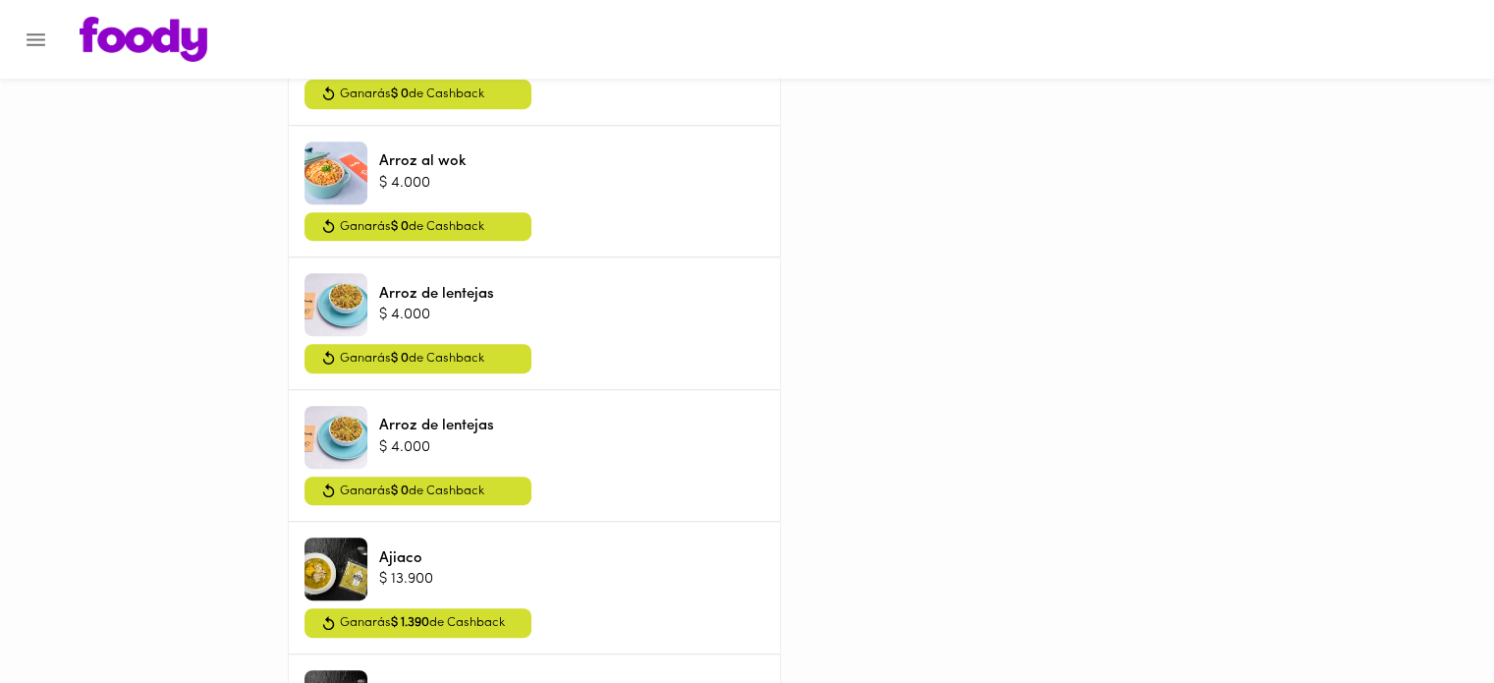
scroll to position [352, 0]
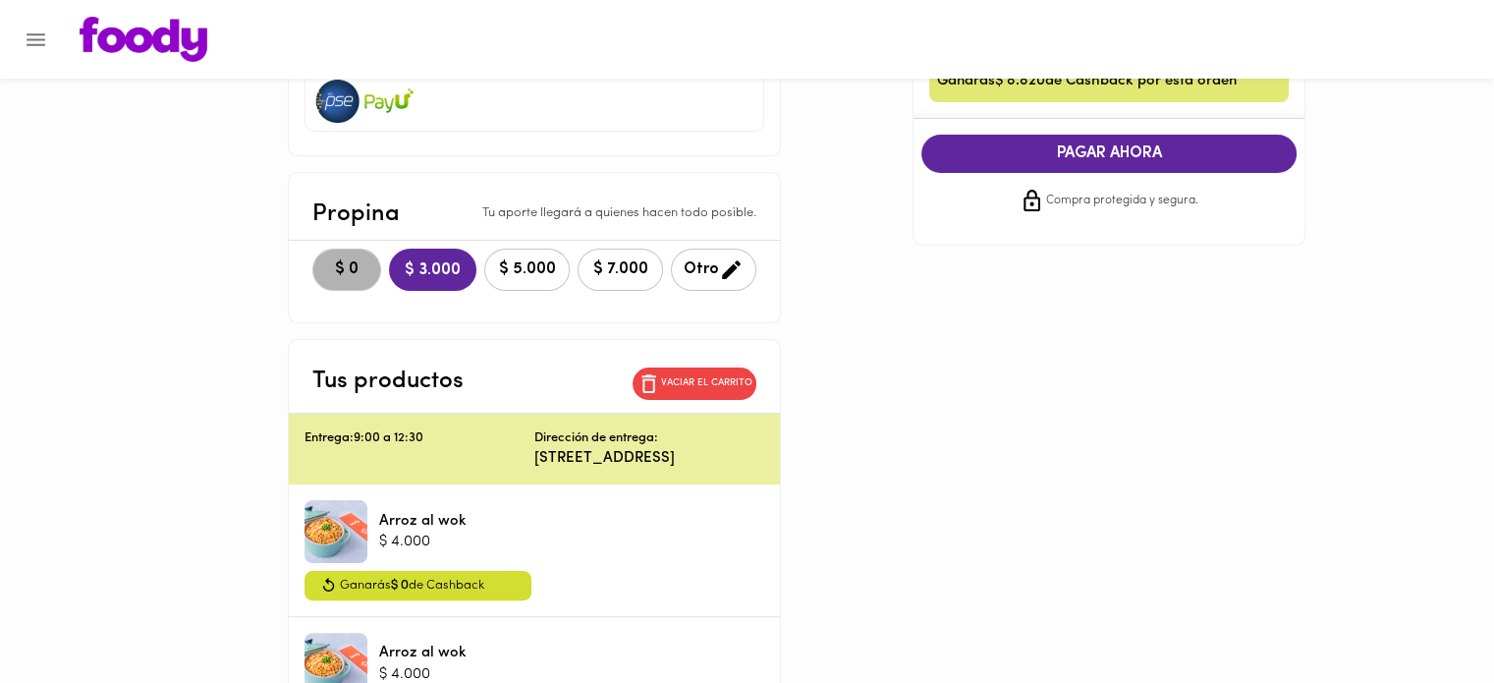
click at [342, 264] on span "$ 0" at bounding box center [346, 269] width 43 height 19
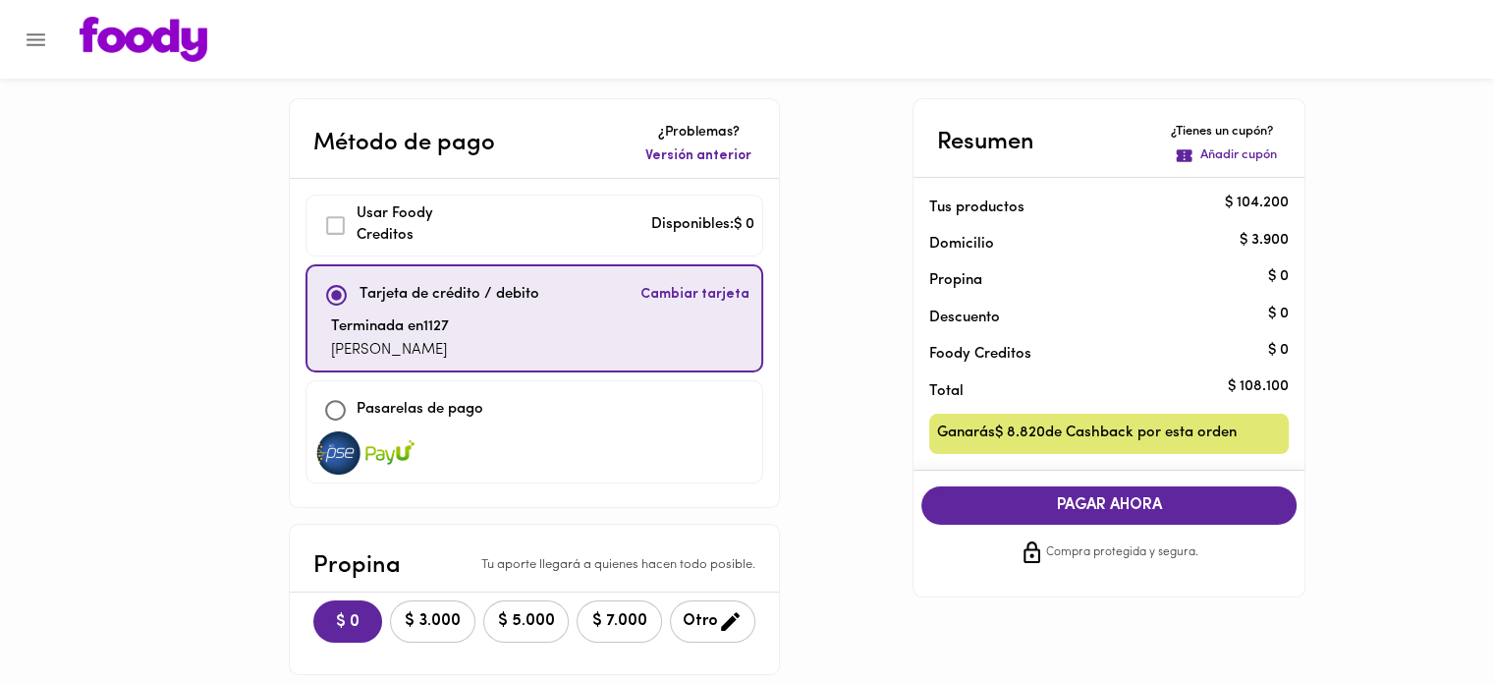
click at [335, 409] on input "checkbox" at bounding box center [335, 410] width 42 height 42
checkbox input "true"
checkbox input "false"
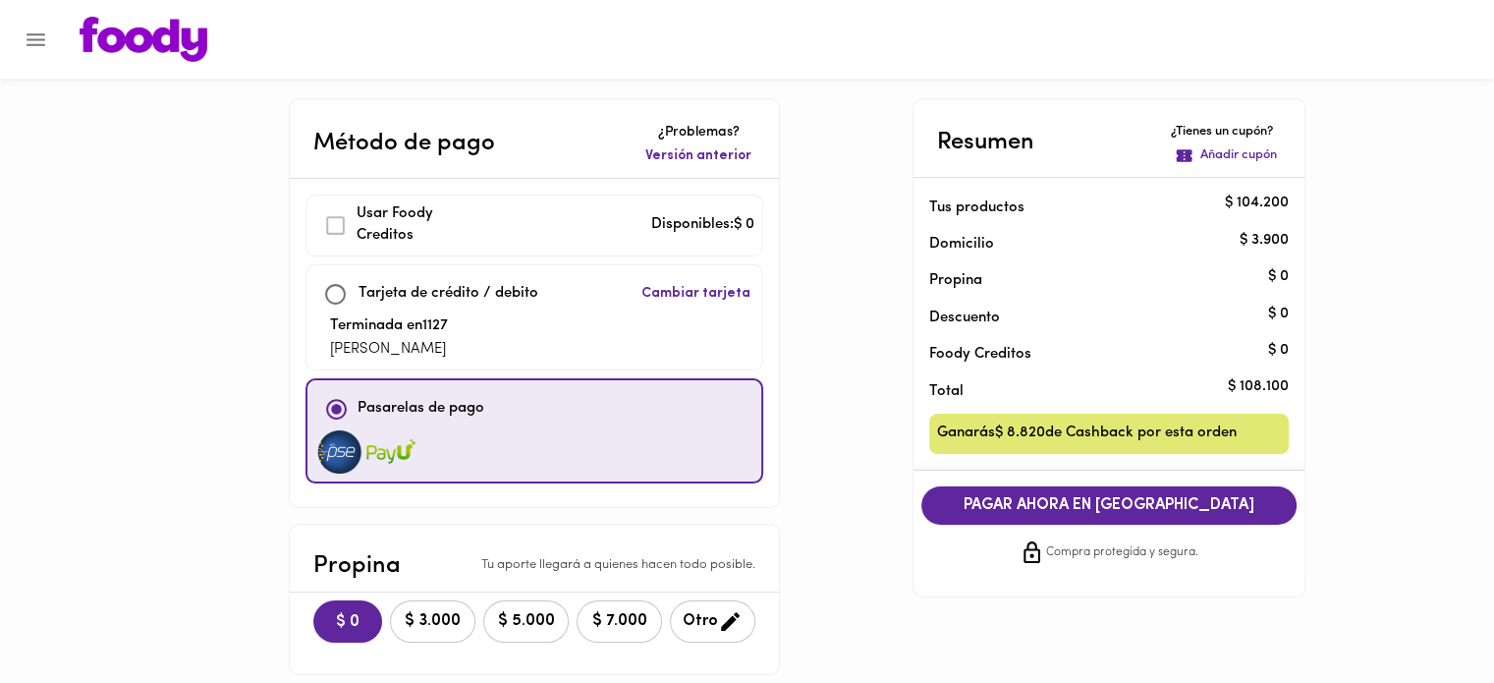
click at [1203, 157] on p "Añadir cupón" at bounding box center [1239, 155] width 77 height 19
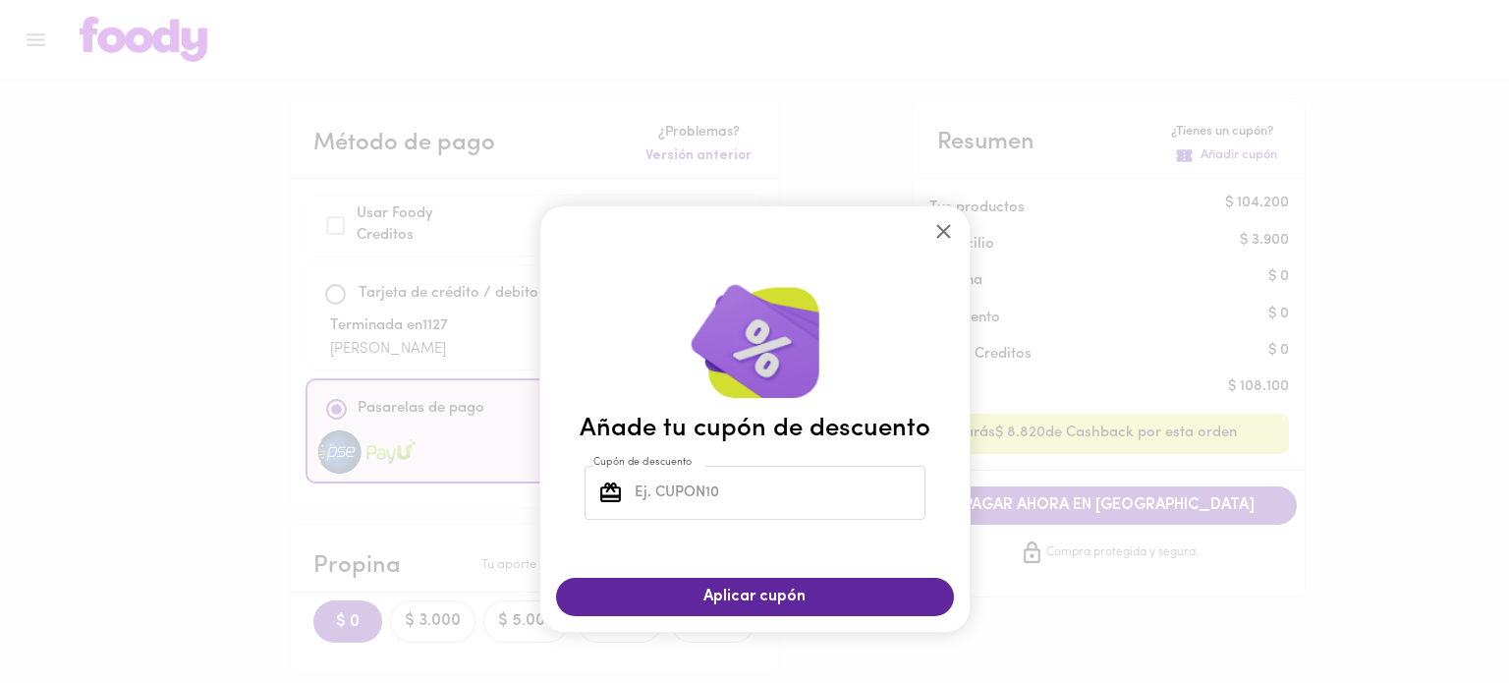
click at [739, 514] on input "Cupón de descuento" at bounding box center [778, 493] width 295 height 54
type input "TODOSCOMEMOS"
drag, startPoint x: 829, startPoint y: 594, endPoint x: 845, endPoint y: 586, distance: 18.0
click at [829, 593] on span "Aplicar cupón" at bounding box center [755, 597] width 359 height 19
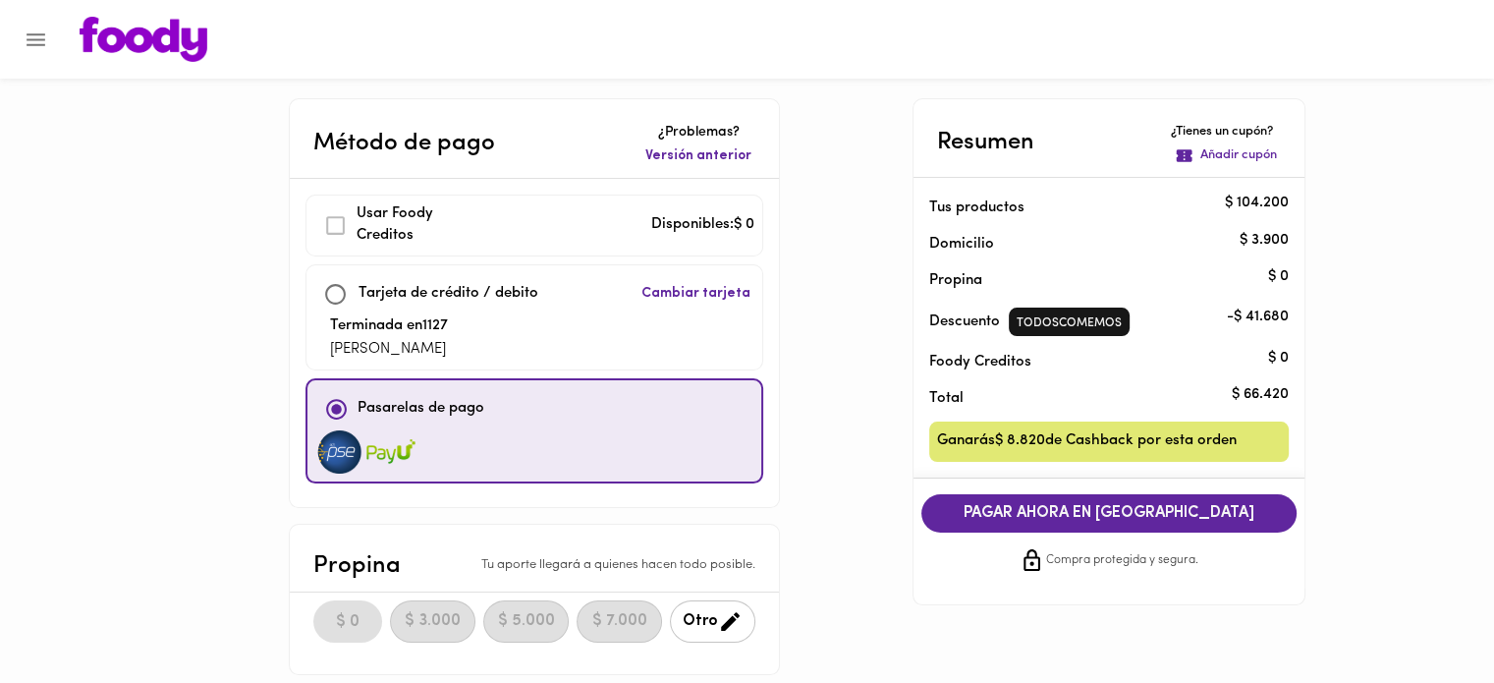
click at [1006, 513] on span "PAGAR AHORA EN [GEOGRAPHIC_DATA]" at bounding box center [1109, 513] width 336 height 19
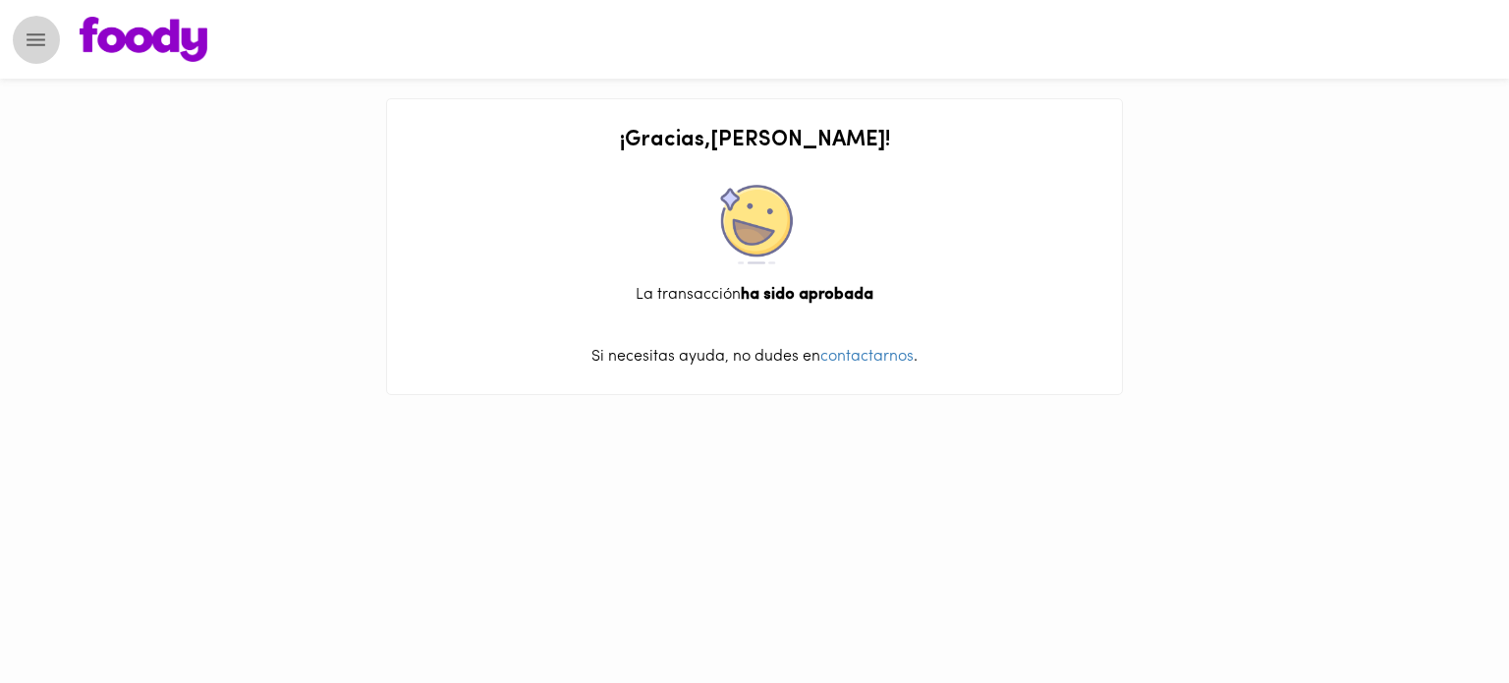
click at [32, 60] on button "Menu" at bounding box center [36, 40] width 48 height 48
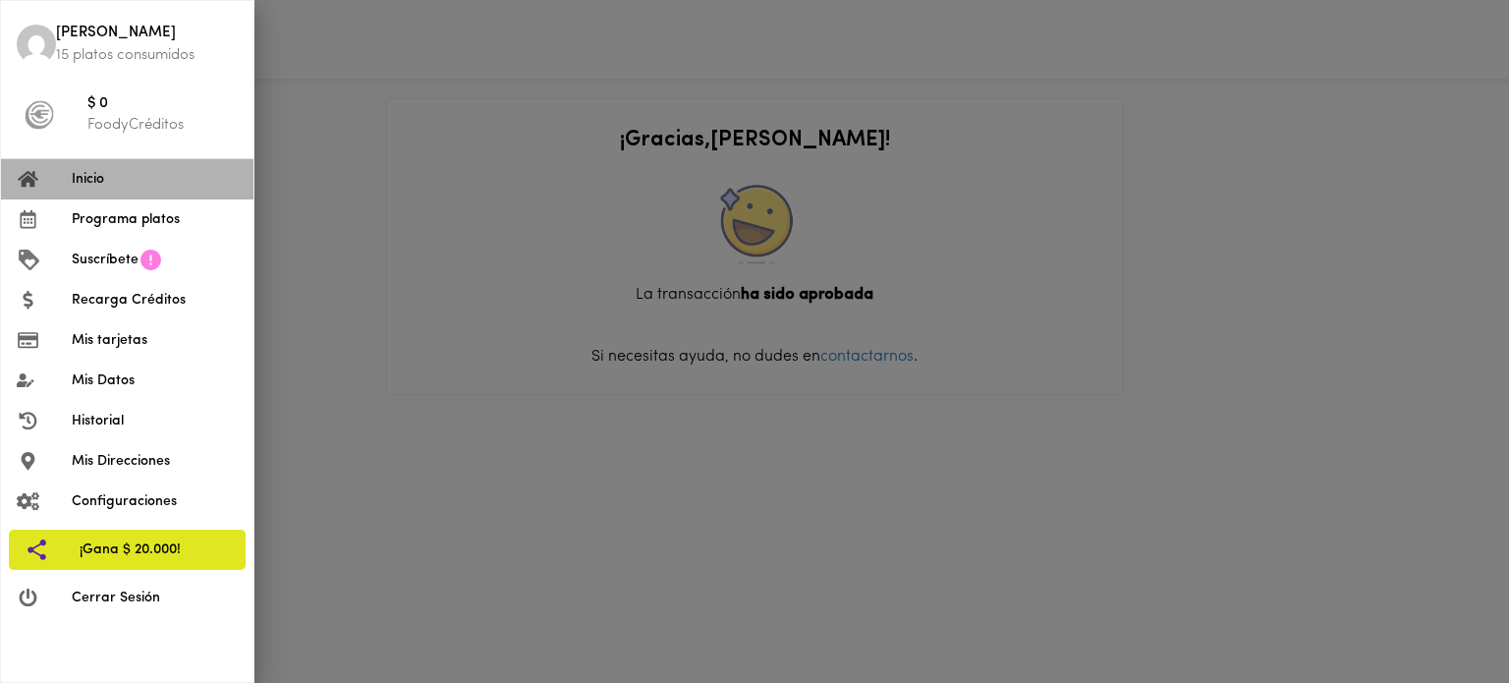
click at [72, 180] on span "Inicio" at bounding box center [155, 179] width 166 height 21
